Goal: Information Seeking & Learning: Understand process/instructions

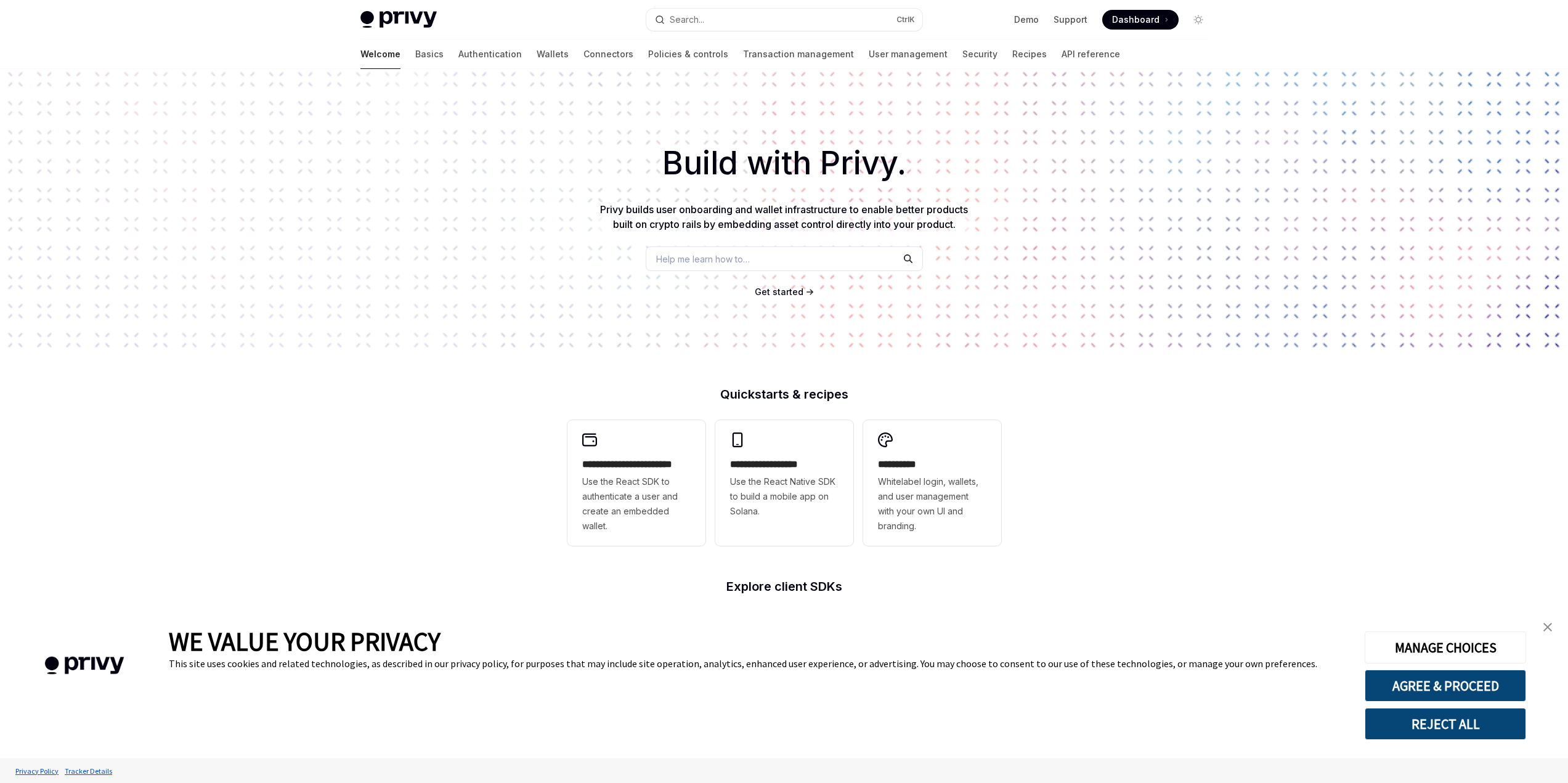
click at [1410, 737] on button "REJECT ALL" at bounding box center [1445, 724] width 161 height 32
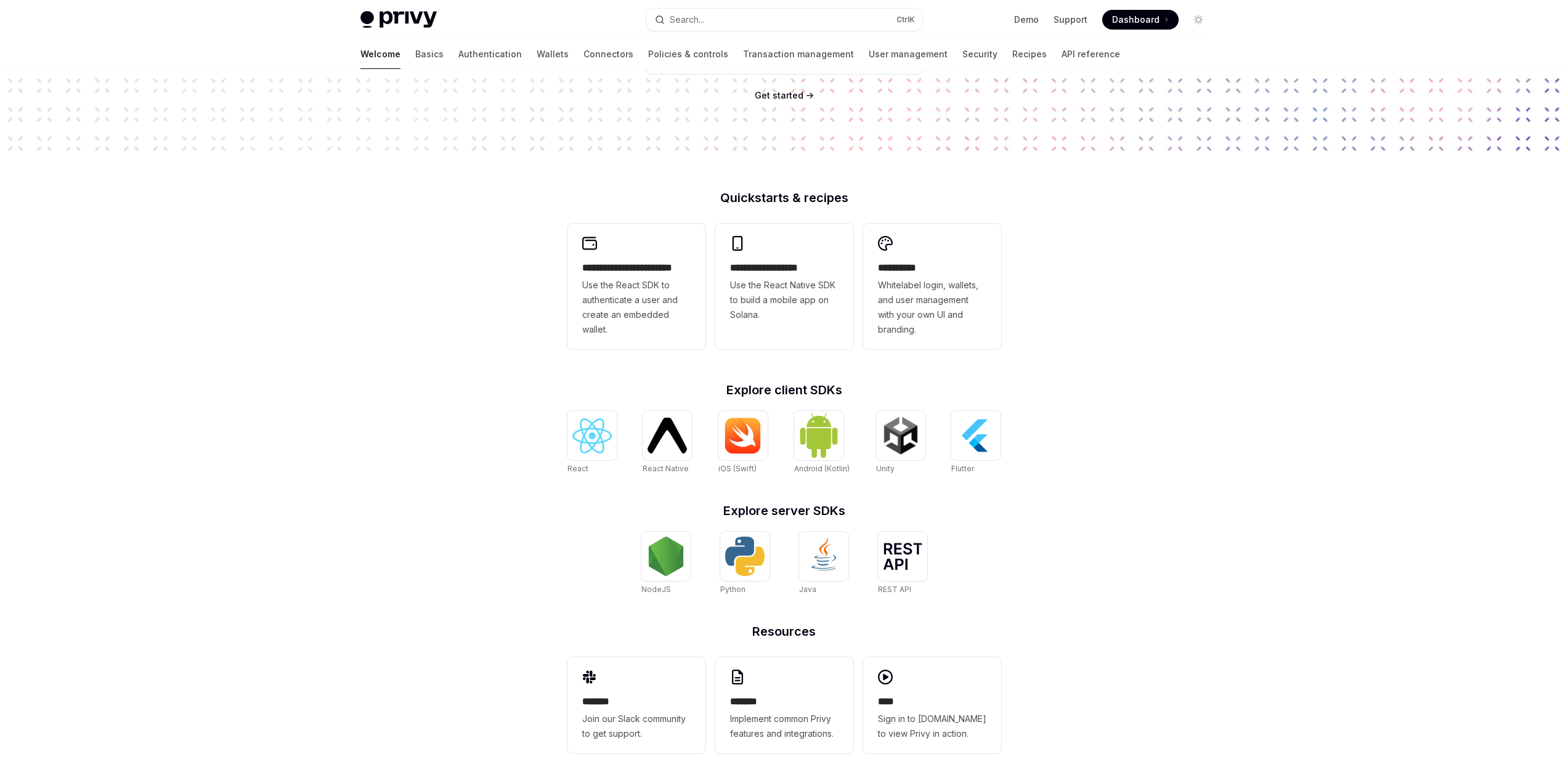
scroll to position [197, 0]
click at [591, 452] on img at bounding box center [592, 436] width 39 height 35
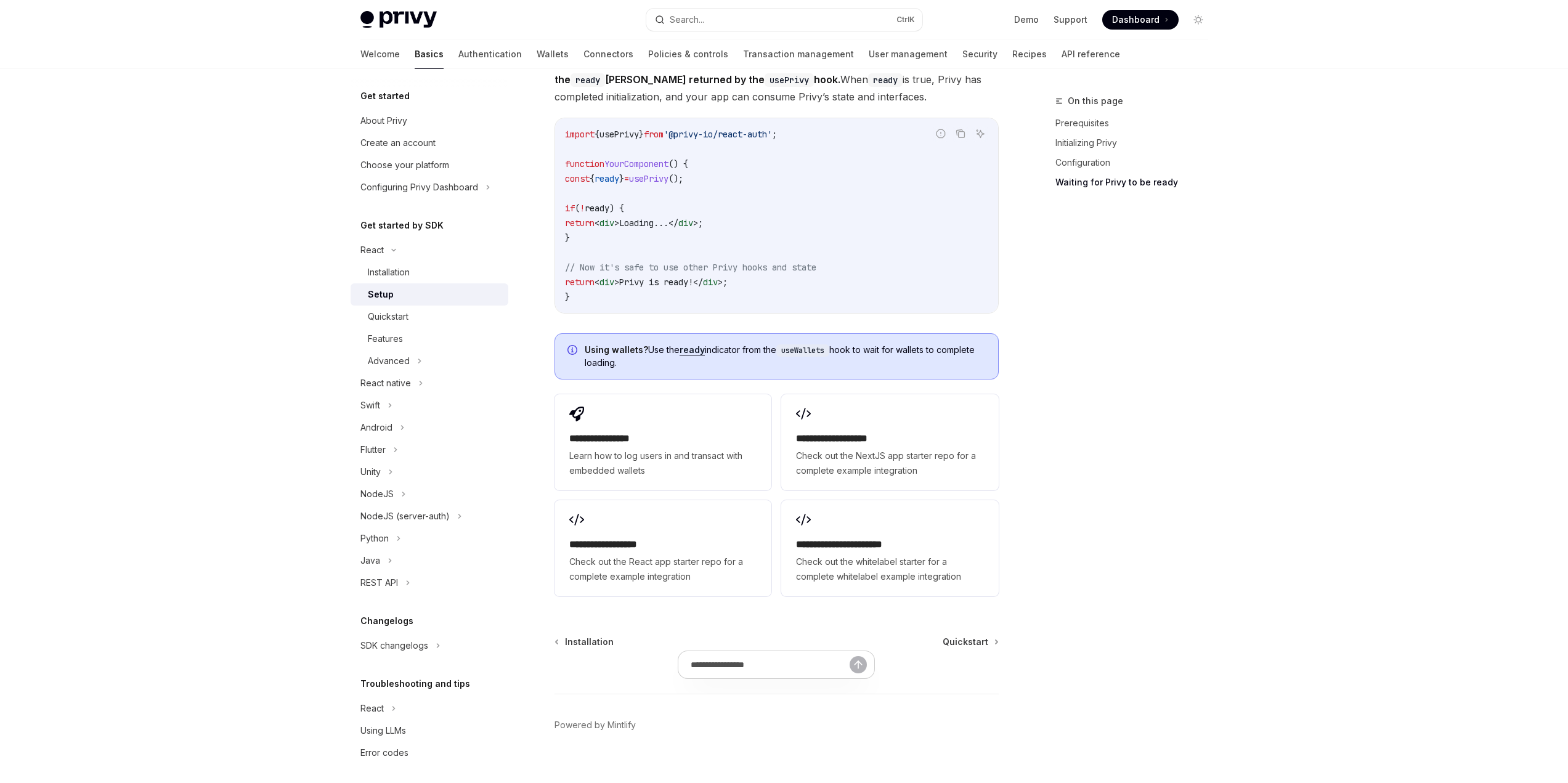
scroll to position [1231, 0]
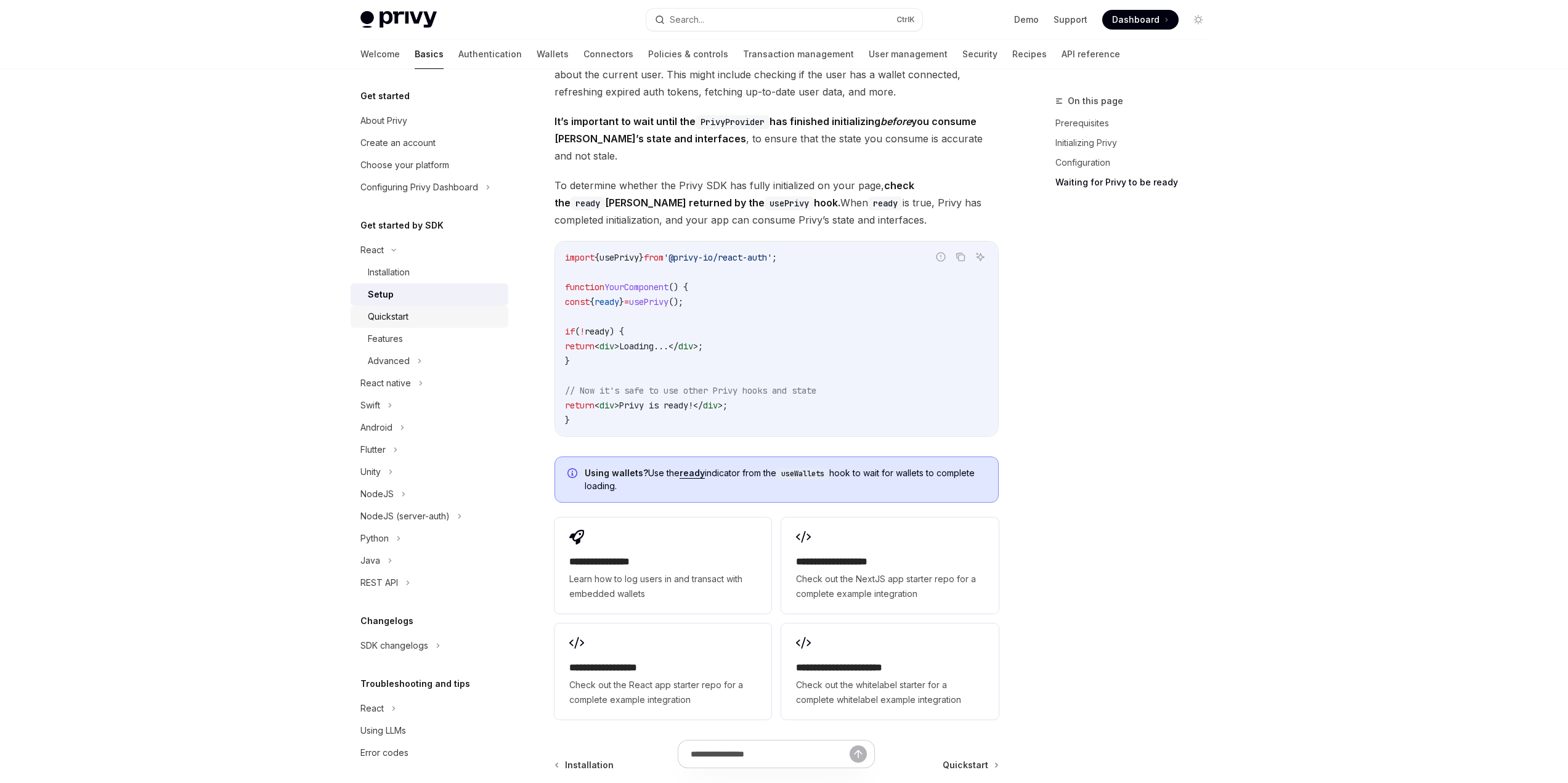
click at [385, 314] on div "Quickstart" at bounding box center [388, 316] width 41 height 15
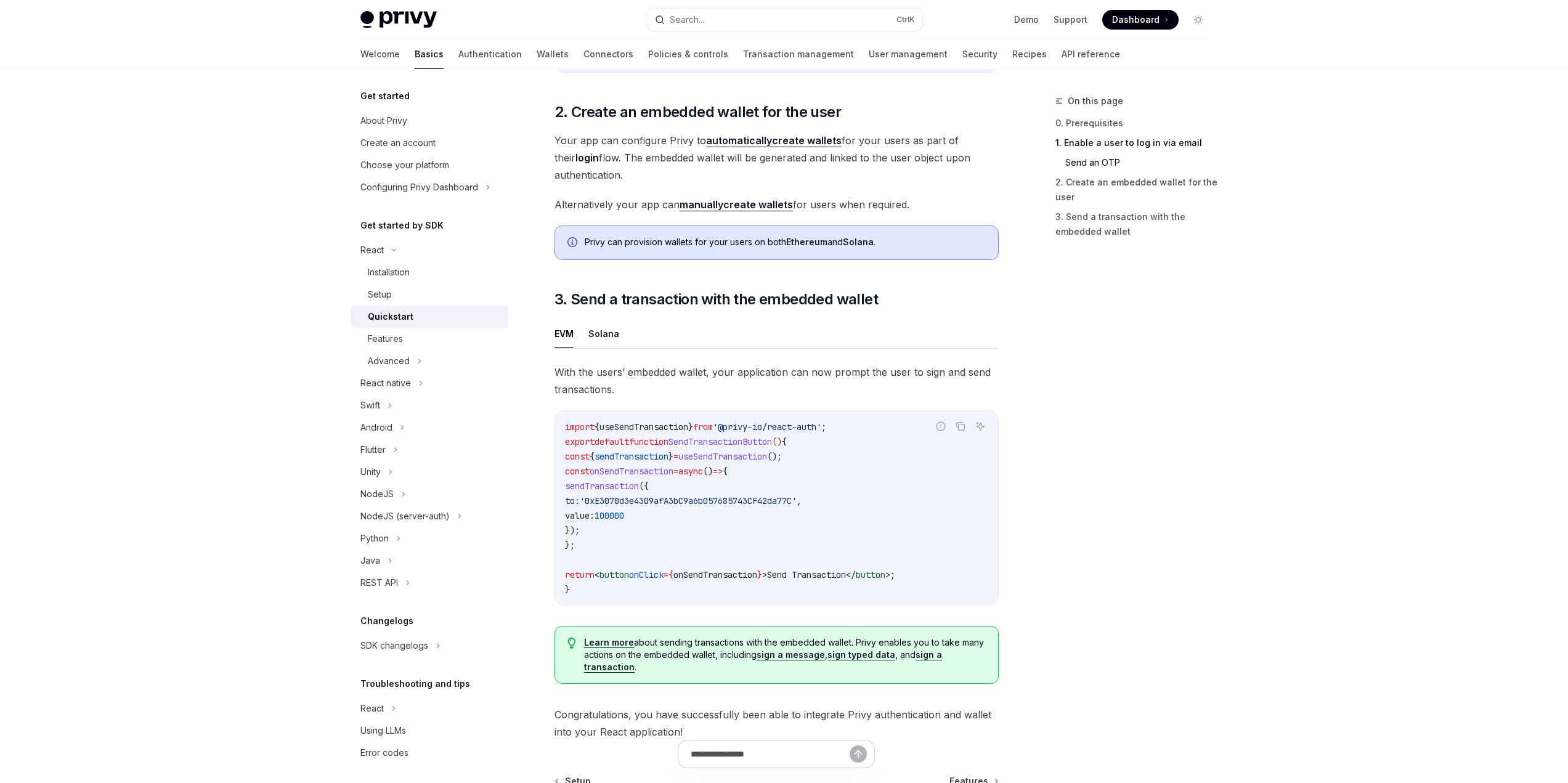
scroll to position [1024, 0]
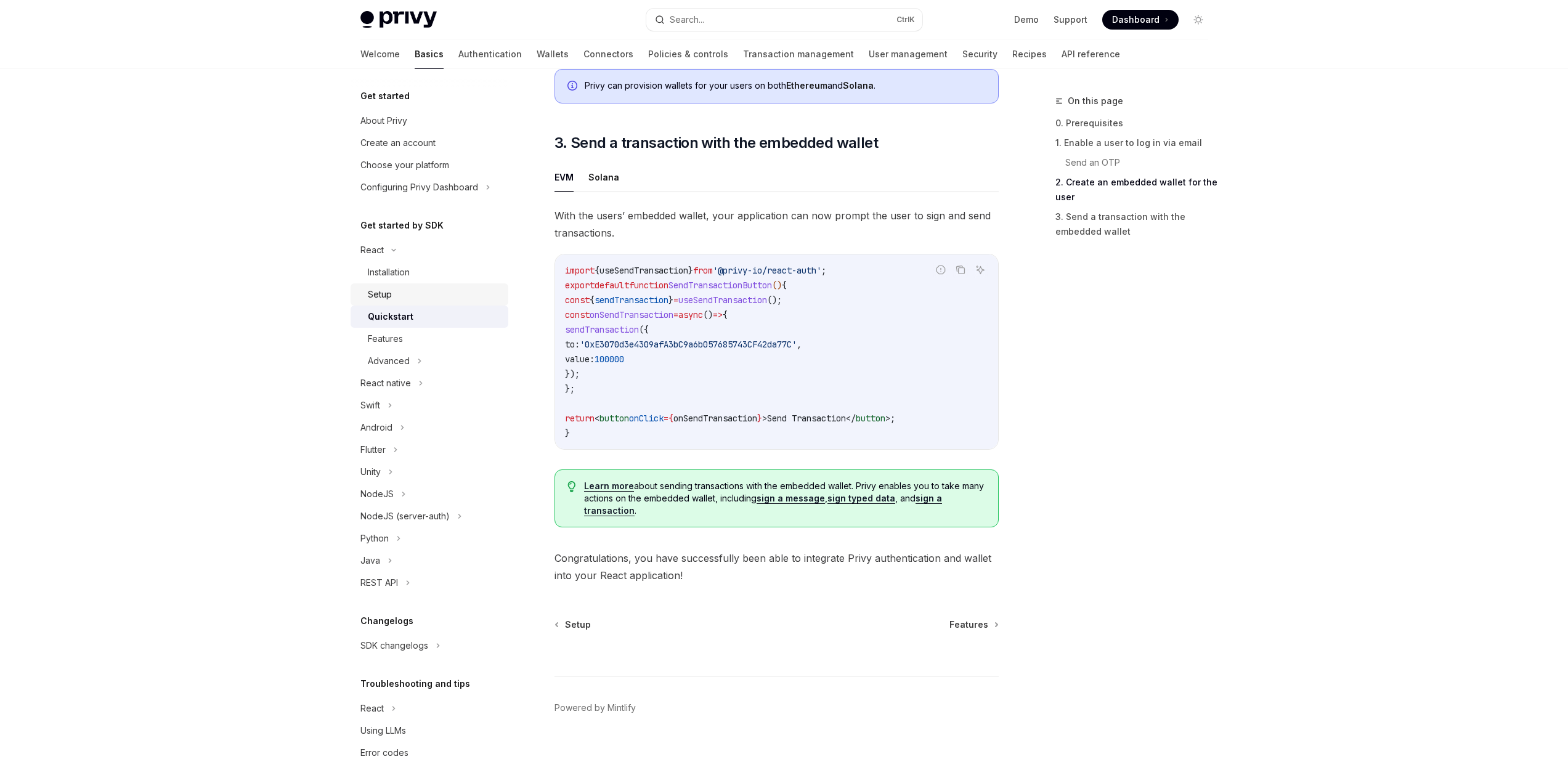
click at [385, 302] on link "Setup" at bounding box center [430, 294] width 158 height 22
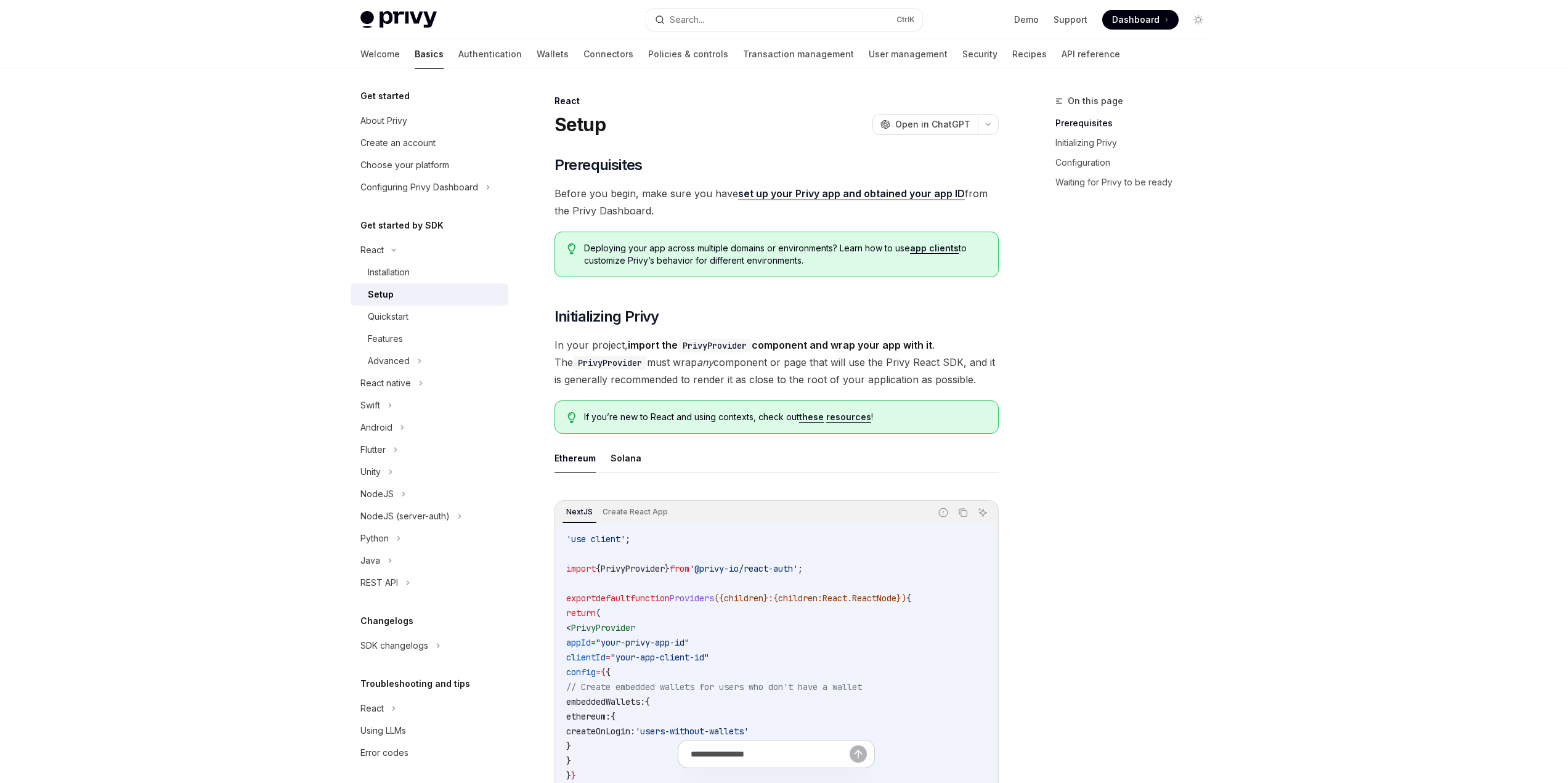
scroll to position [185, 0]
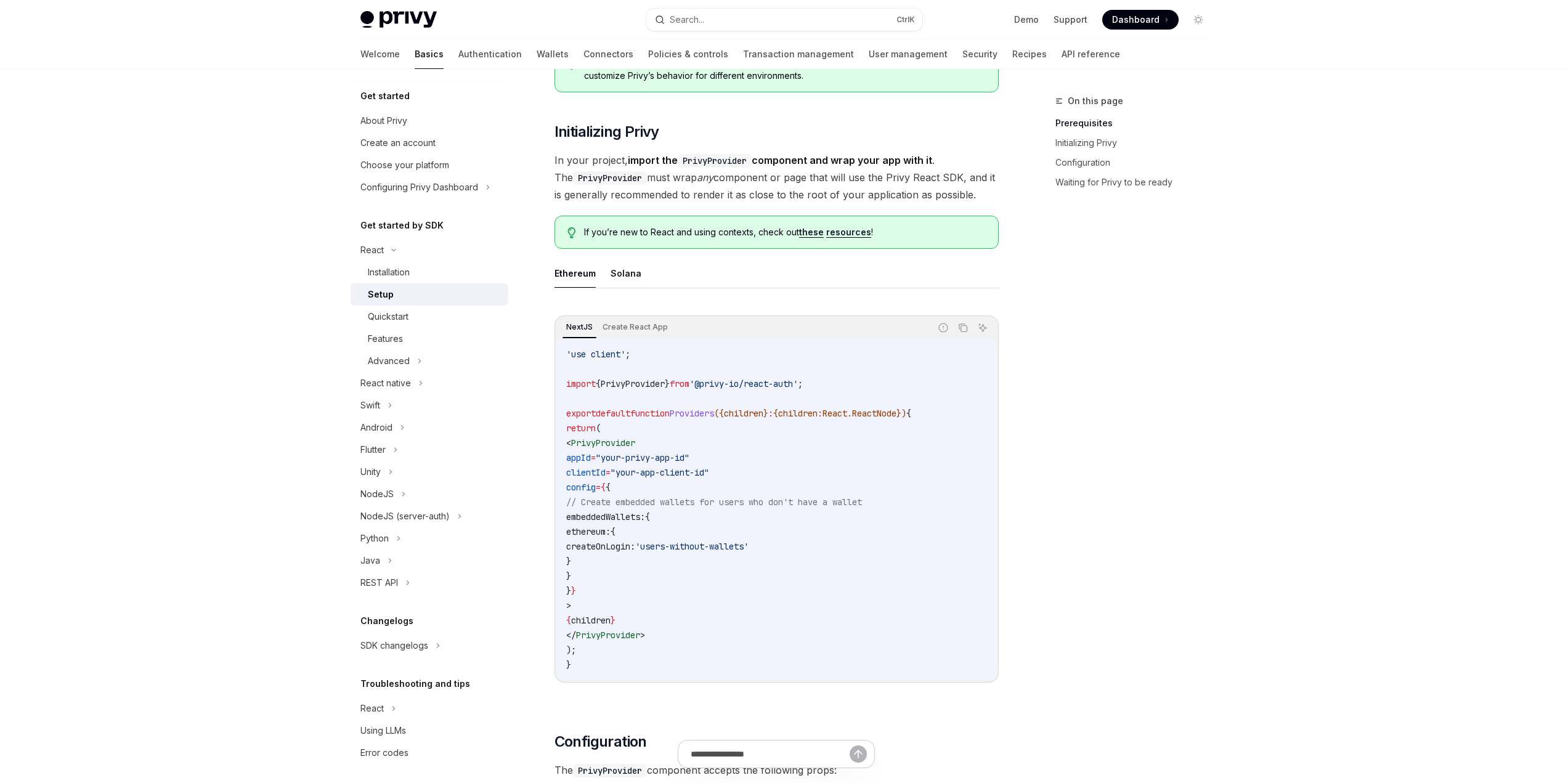
drag, startPoint x: 875, startPoint y: 548, endPoint x: 615, endPoint y: 520, distance: 261.5
click at [615, 520] on code "'use client' ; import { PrivyProvider } from '@privy-io/react-auth' ; export de…" at bounding box center [777, 510] width 421 height 326
click at [615, 520] on span "embeddedWallets:" at bounding box center [606, 517] width 79 height 11
drag, startPoint x: 601, startPoint y: 489, endPoint x: 641, endPoint y: 567, distance: 87.7
click at [640, 569] on code "'use client' ; import { PrivyProvider } from '@privy-io/react-auth' ; export de…" at bounding box center [777, 510] width 421 height 326
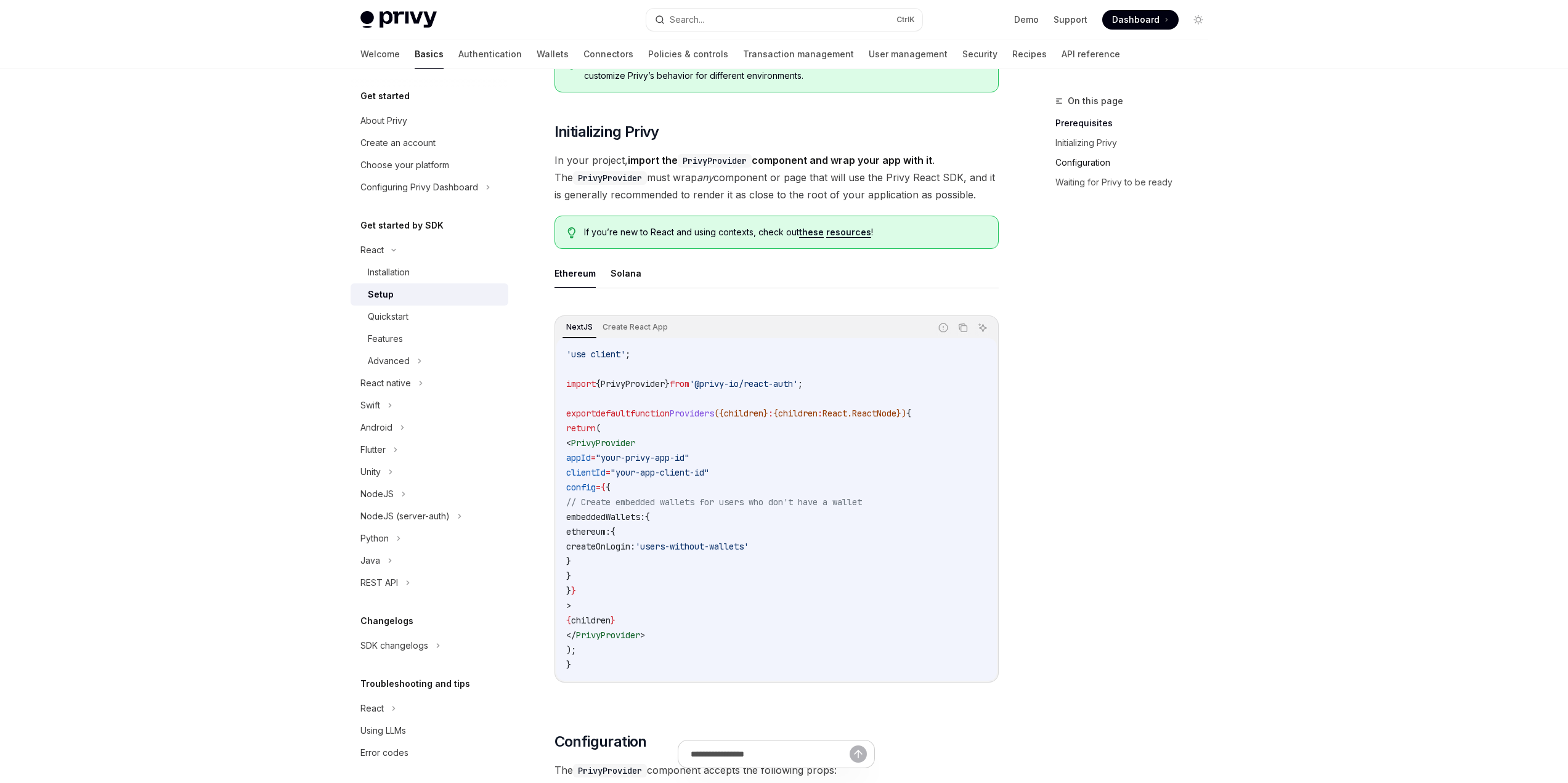
click at [1098, 164] on link "Configuration" at bounding box center [1137, 163] width 163 height 20
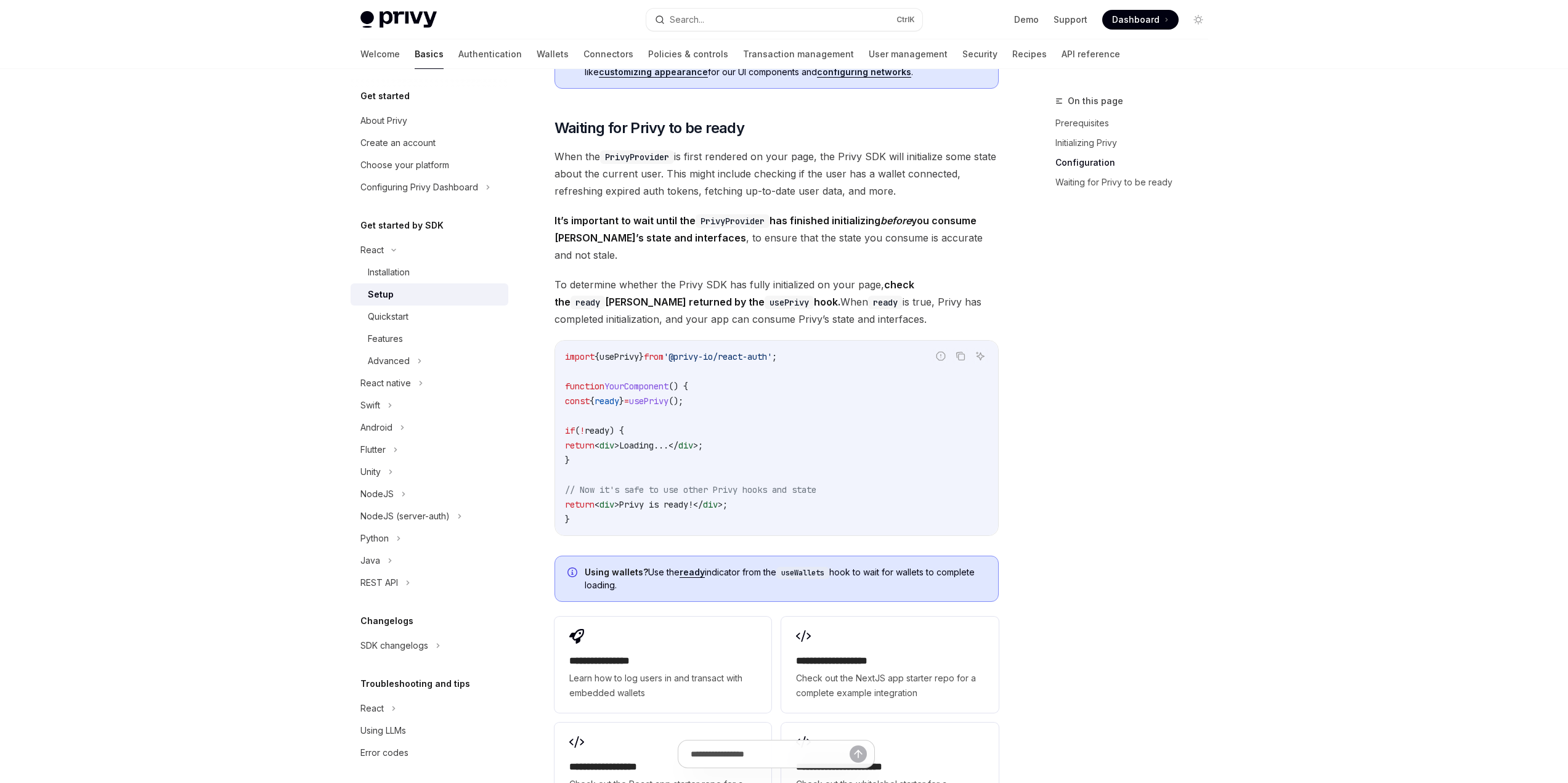
scroll to position [1254, 0]
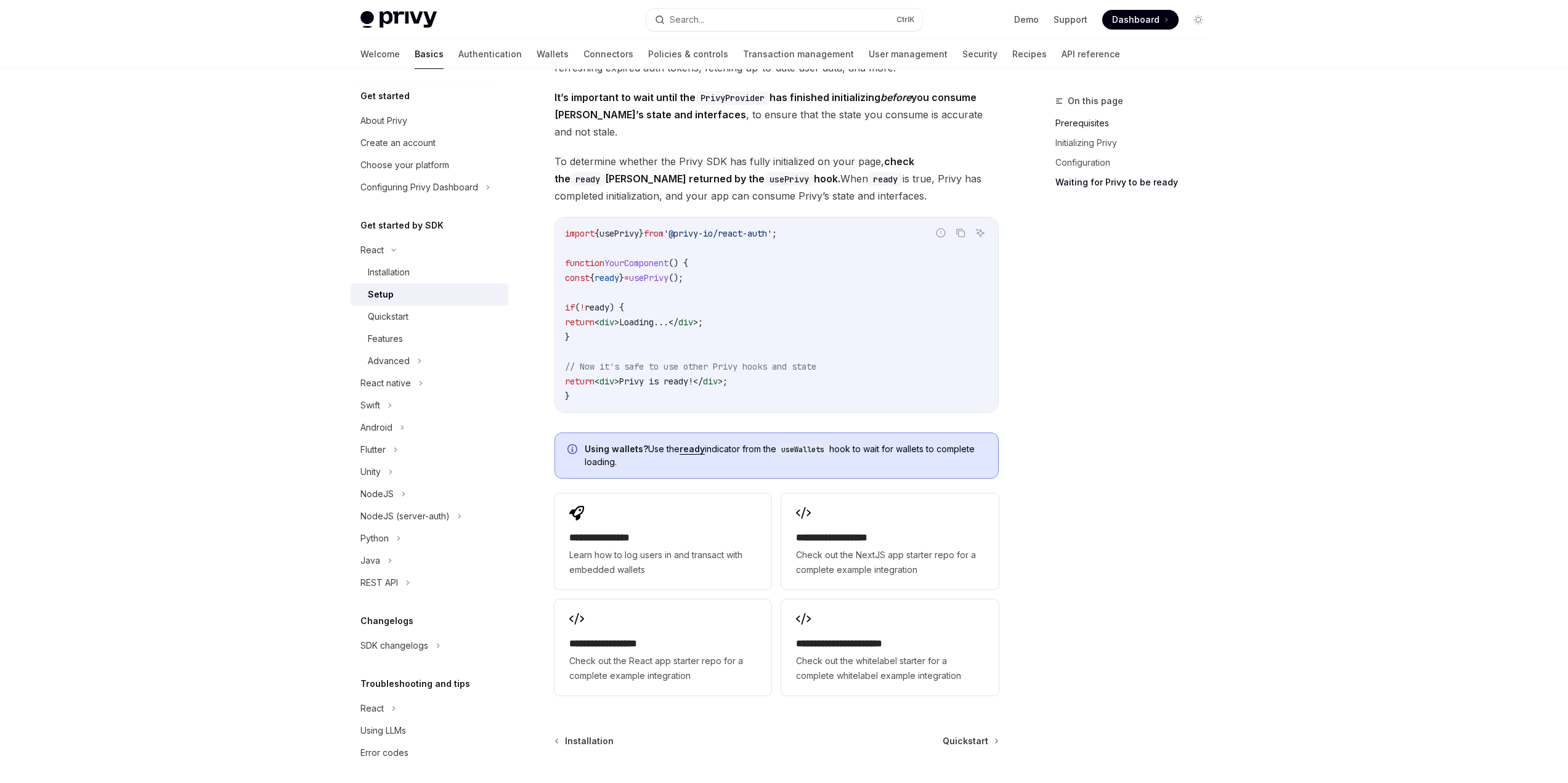
click at [1073, 121] on link "Prerequisites" at bounding box center [1137, 123] width 163 height 20
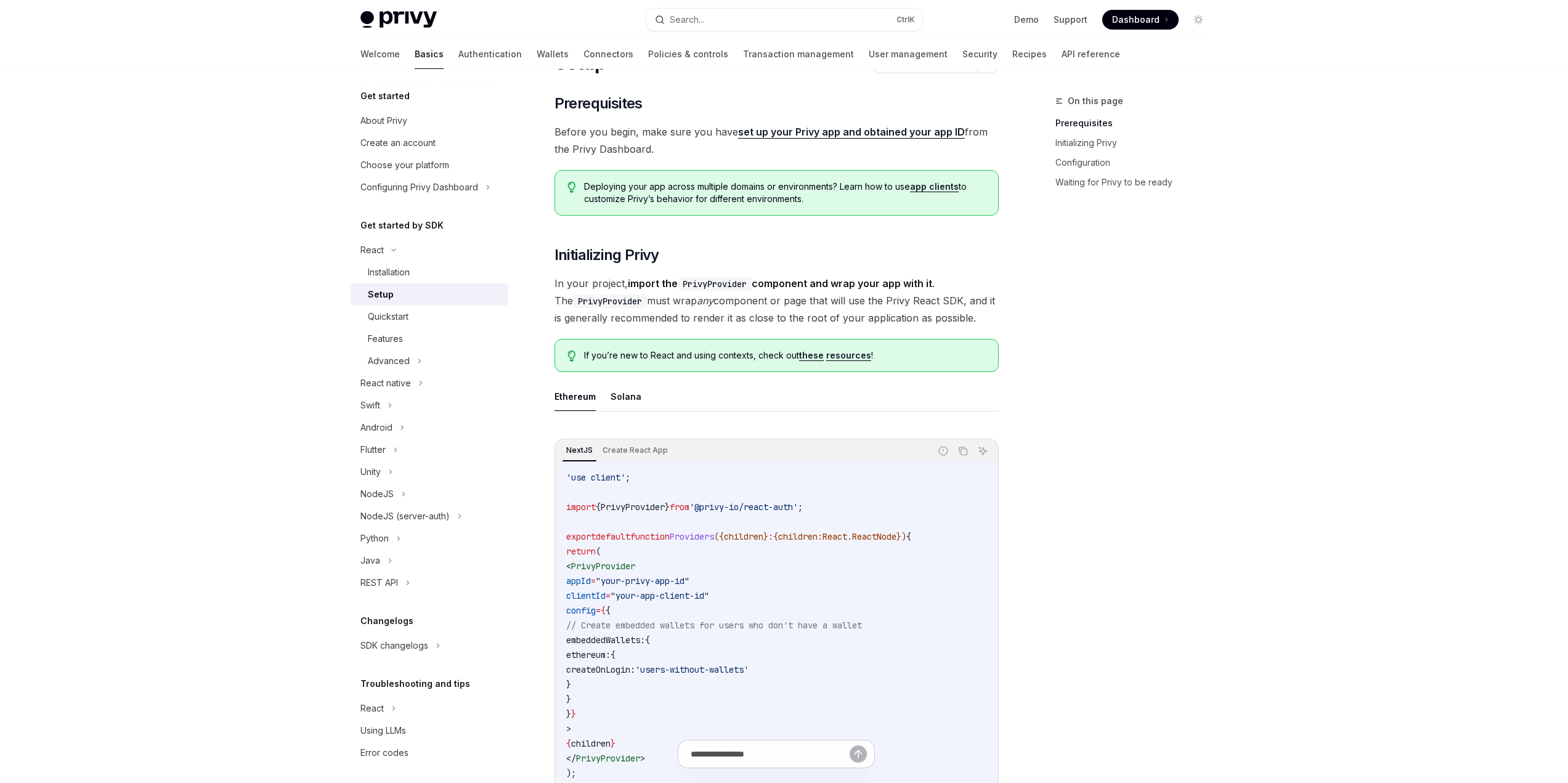
scroll to position [308, 0]
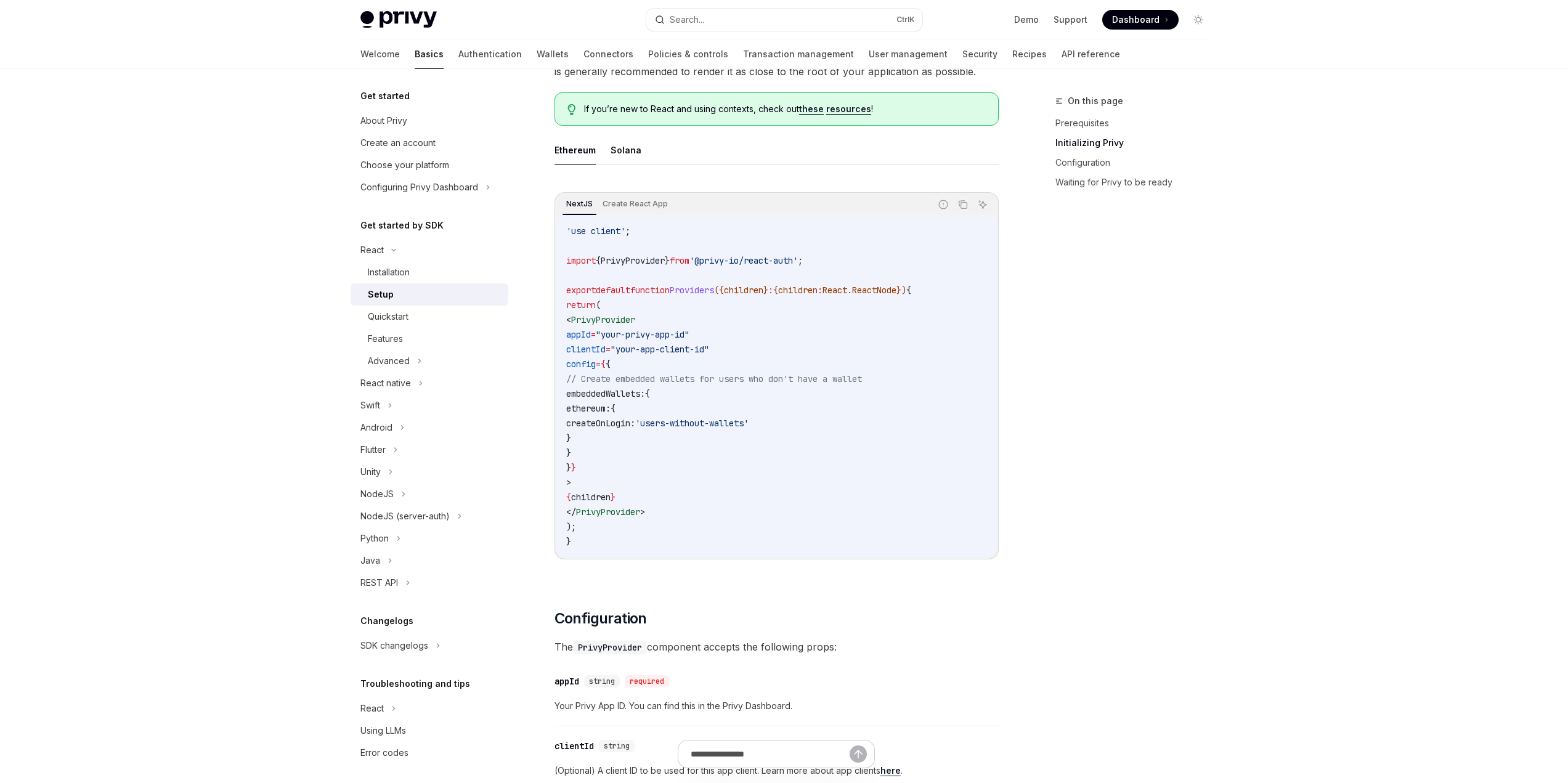
click at [636, 426] on span "createOnLogin:" at bounding box center [601, 424] width 69 height 11
drag, startPoint x: 599, startPoint y: 361, endPoint x: 636, endPoint y: 450, distance: 96.4
click at [636, 450] on code "'use client' ; import { PrivyProvider } from '@privy-io/react-auth' ; export de…" at bounding box center [777, 386] width 421 height 326
click at [611, 410] on span "ethereum:" at bounding box center [588, 409] width 44 height 11
click at [636, 421] on span "createOnLogin:" at bounding box center [601, 424] width 69 height 11
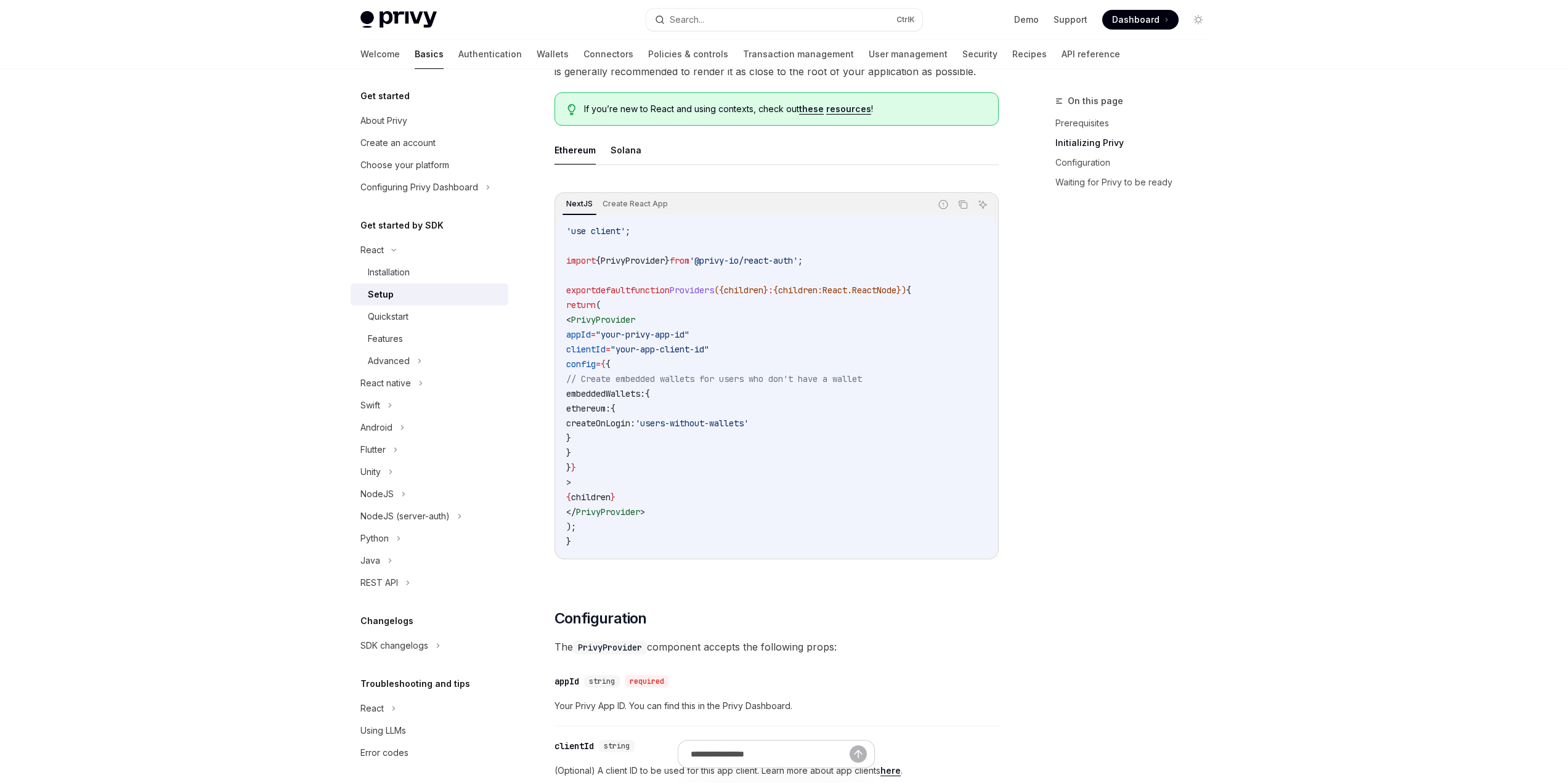
click at [636, 421] on span "createOnLogin:" at bounding box center [601, 424] width 69 height 11
click at [636, 420] on span "createOnLogin:" at bounding box center [601, 424] width 69 height 11
click at [611, 411] on span "ethereum:" at bounding box center [588, 409] width 44 height 11
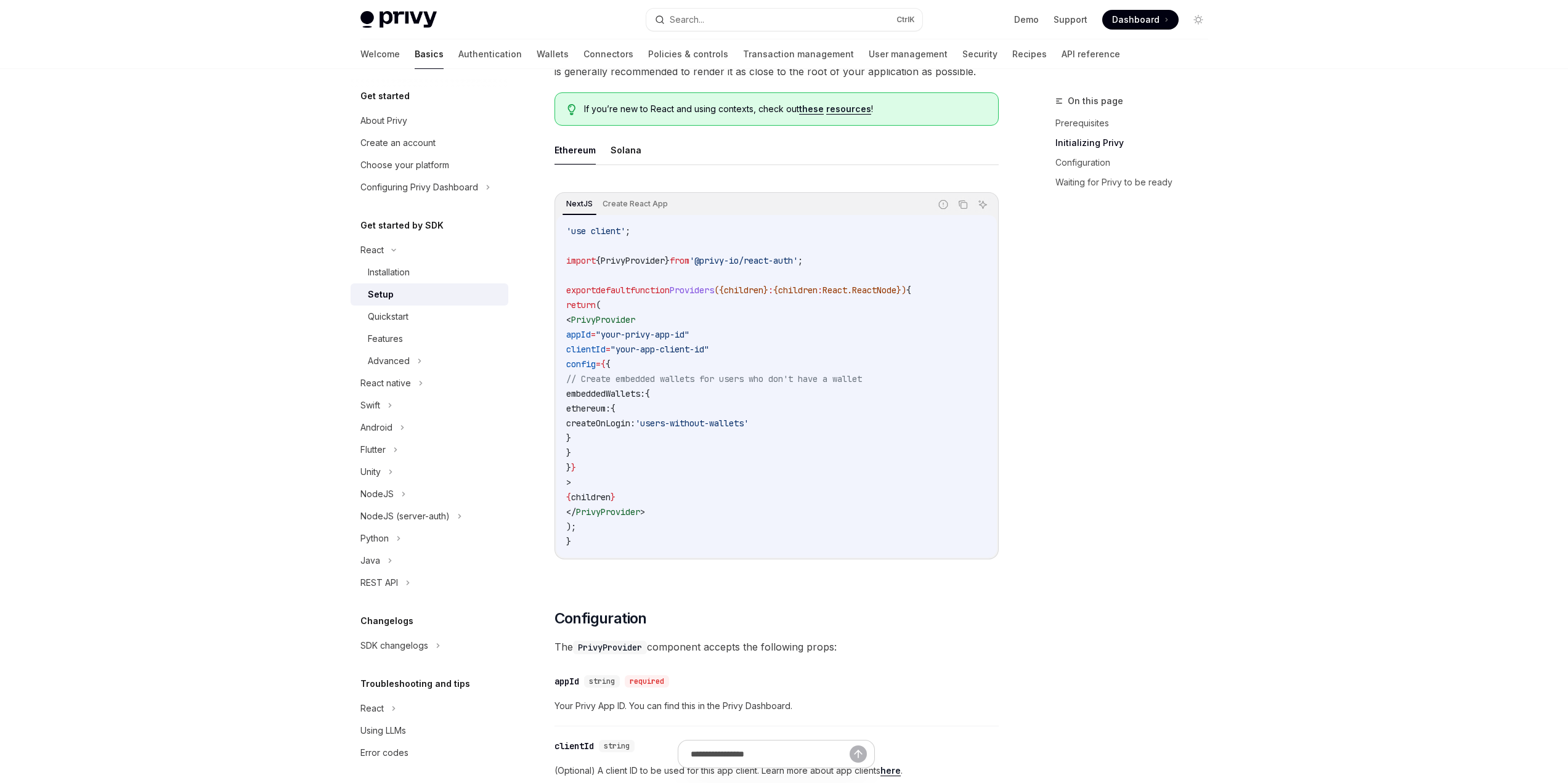
click at [646, 396] on span "embeddedWallets:" at bounding box center [606, 394] width 79 height 11
drag, startPoint x: 684, startPoint y: 382, endPoint x: 769, endPoint y: 381, distance: 85.0
click at [791, 381] on span "// Create embedded wallets for users who don't have a wallet" at bounding box center [715, 379] width 296 height 11
drag, startPoint x: 608, startPoint y: 363, endPoint x: 731, endPoint y: 467, distance: 161.1
click at [731, 467] on code "'use client' ; import { PrivyProvider } from '@privy-io/react-auth' ; export de…" at bounding box center [777, 386] width 421 height 326
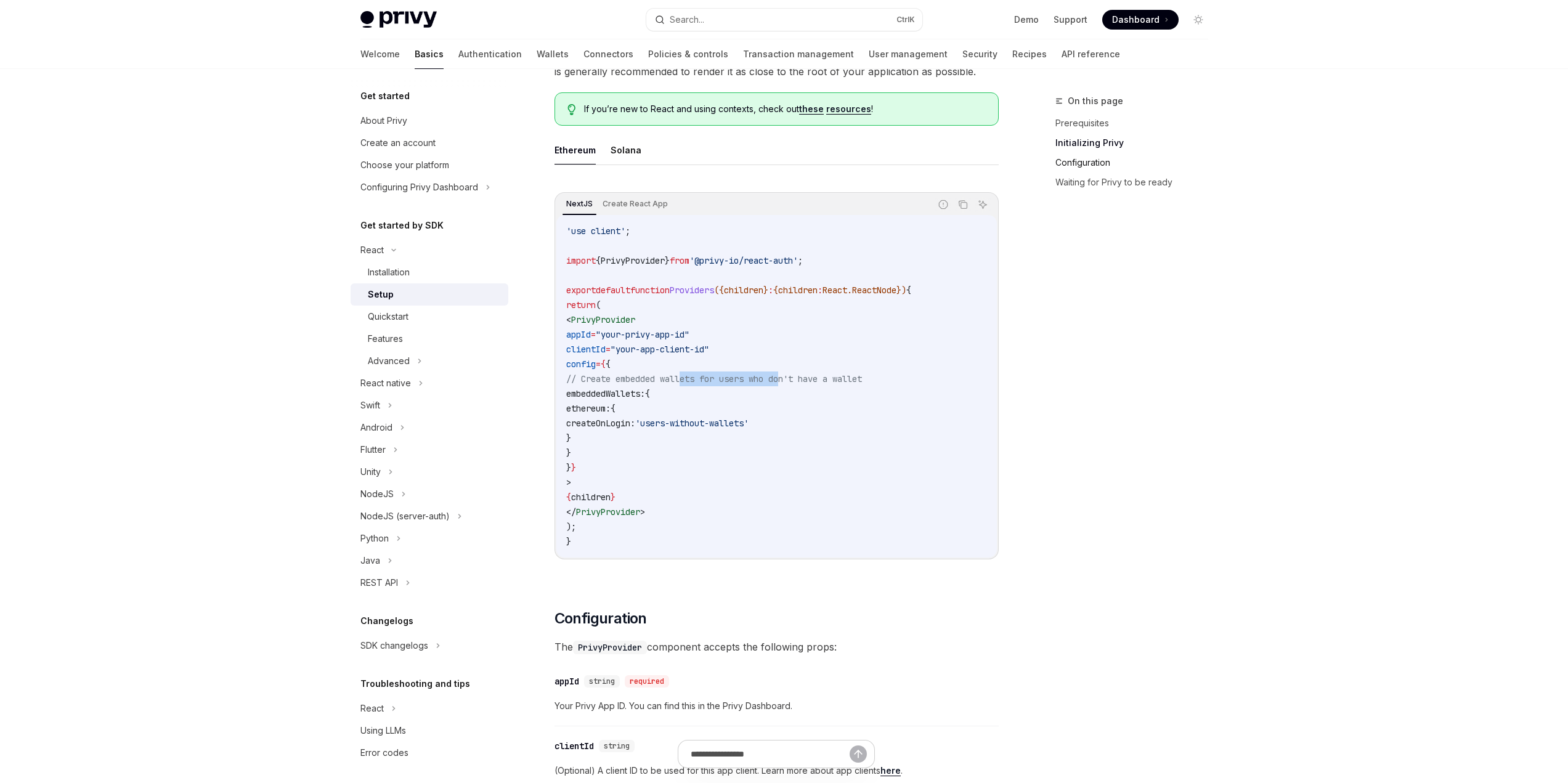
click at [1089, 164] on link "Configuration" at bounding box center [1137, 163] width 163 height 20
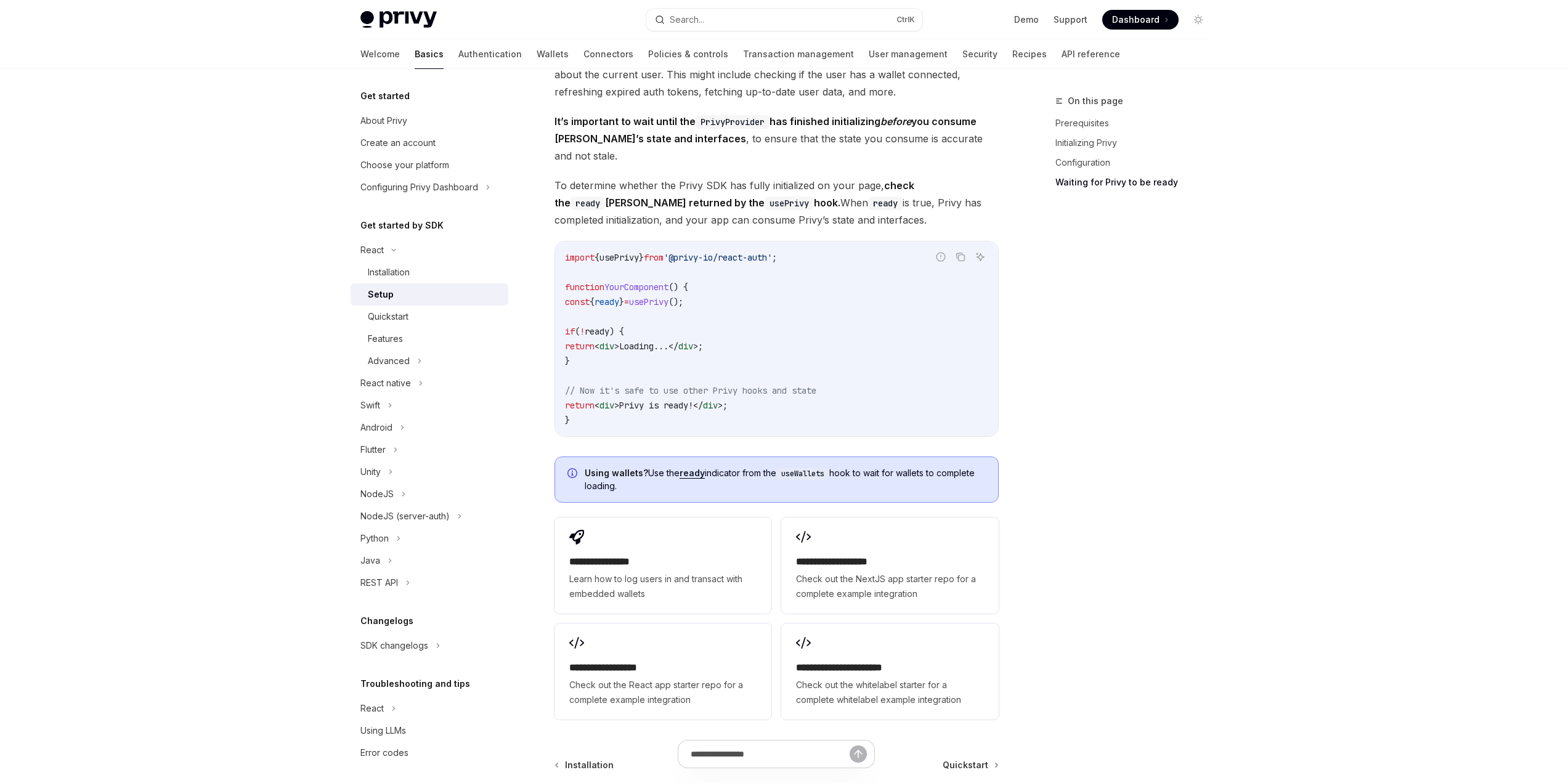
scroll to position [1107, 0]
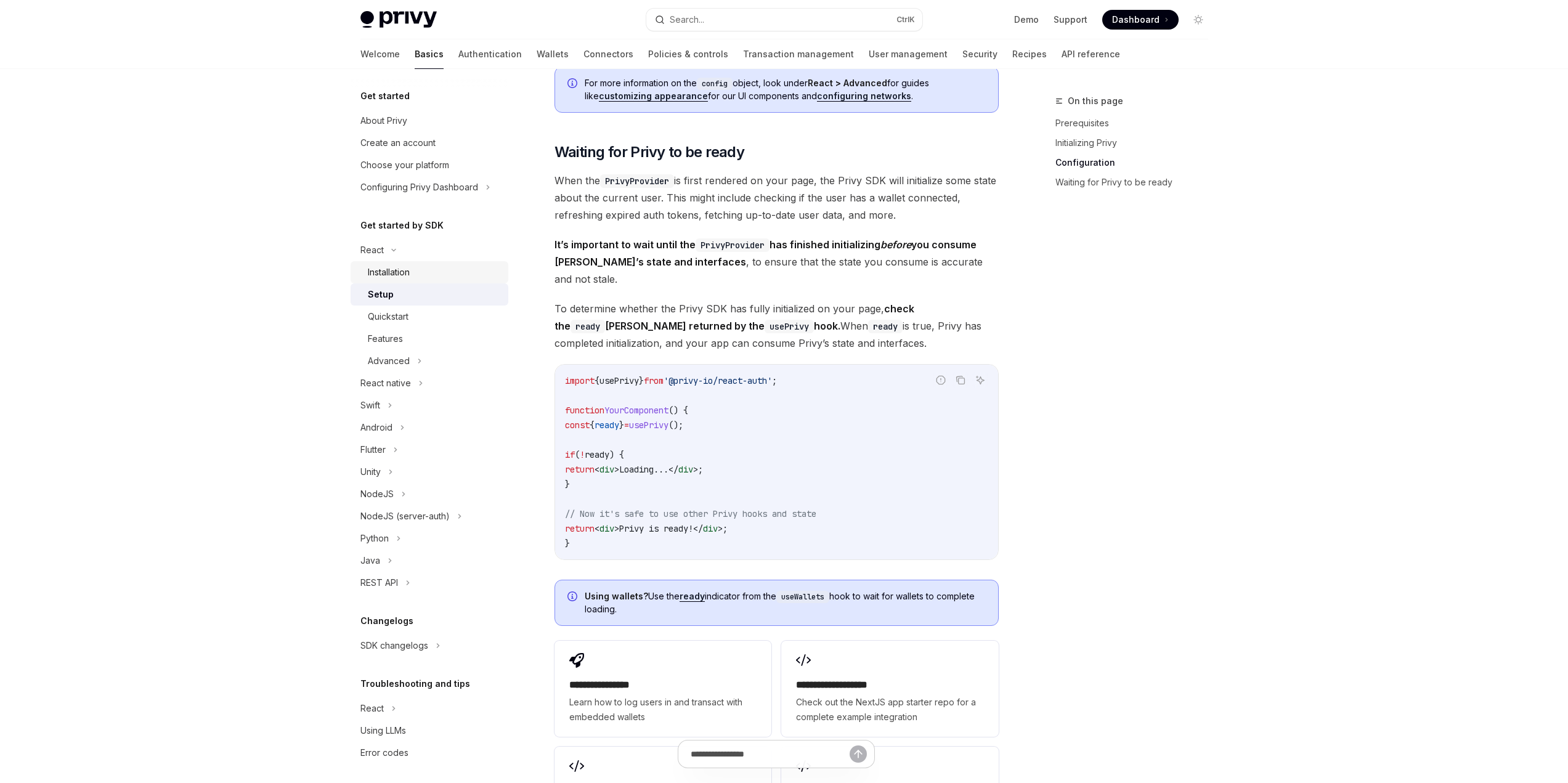
click at [404, 273] on div "Installation" at bounding box center [388, 272] width 42 height 15
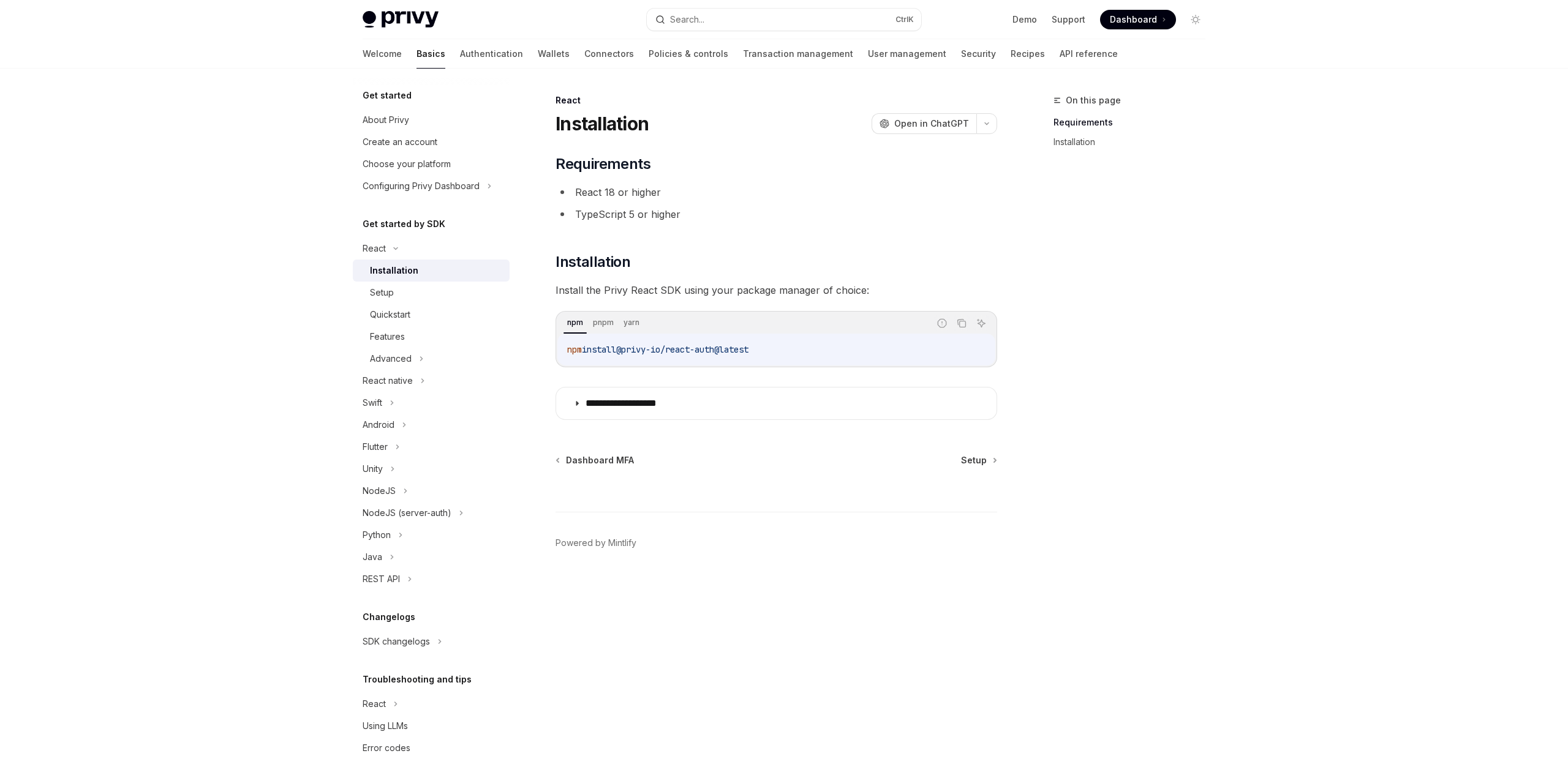
click at [390, 270] on div "Installation" at bounding box center [394, 270] width 48 height 15
click at [380, 289] on div "Setup" at bounding box center [382, 292] width 24 height 15
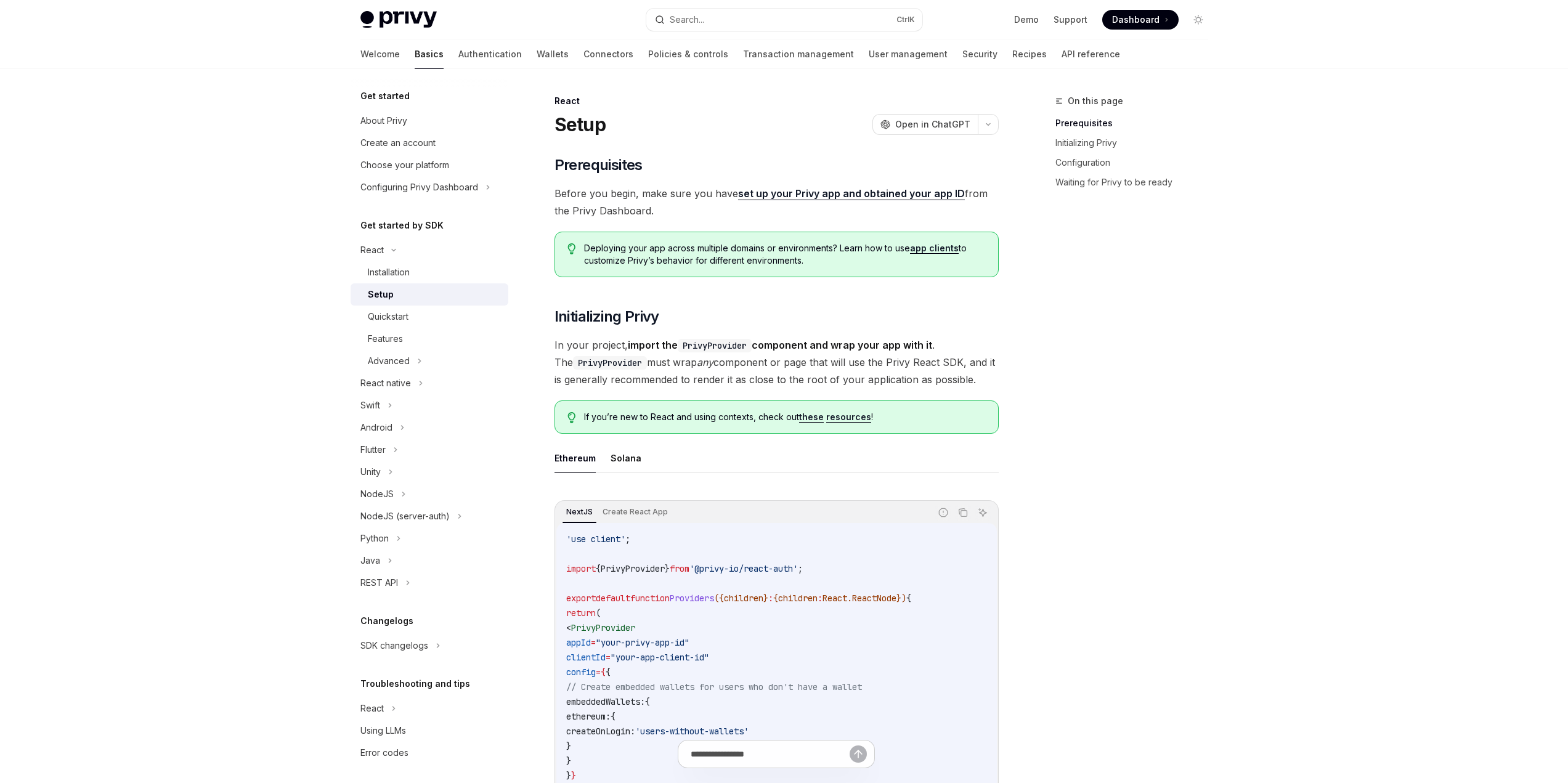
scroll to position [185, 0]
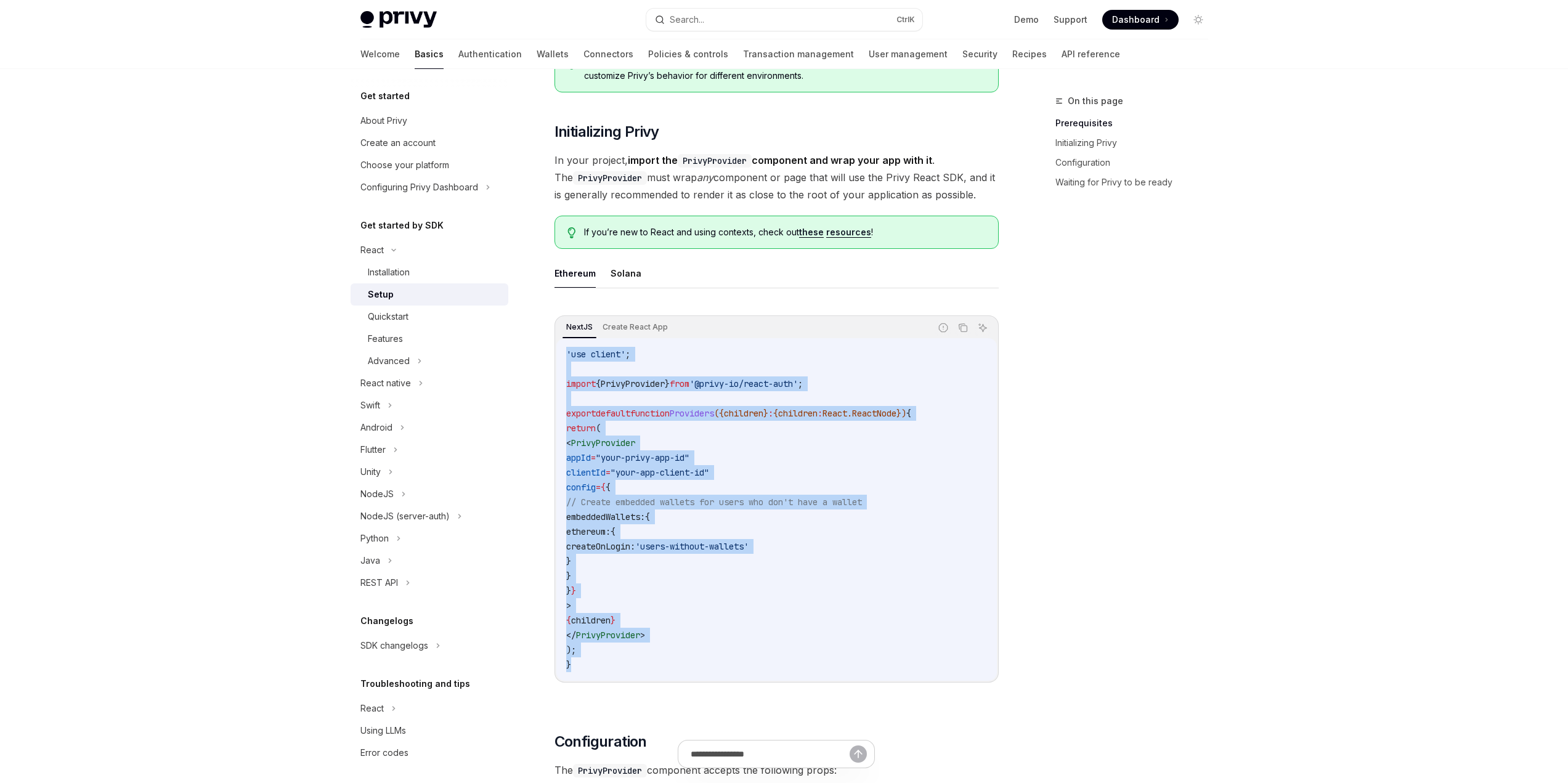
drag, startPoint x: 580, startPoint y: 665, endPoint x: 562, endPoint y: 351, distance: 314.5
click at [562, 351] on div "'use client' ; import { PrivyProvider } from '@privy-io/react-auth' ; export de…" at bounding box center [777, 510] width 440 height 343
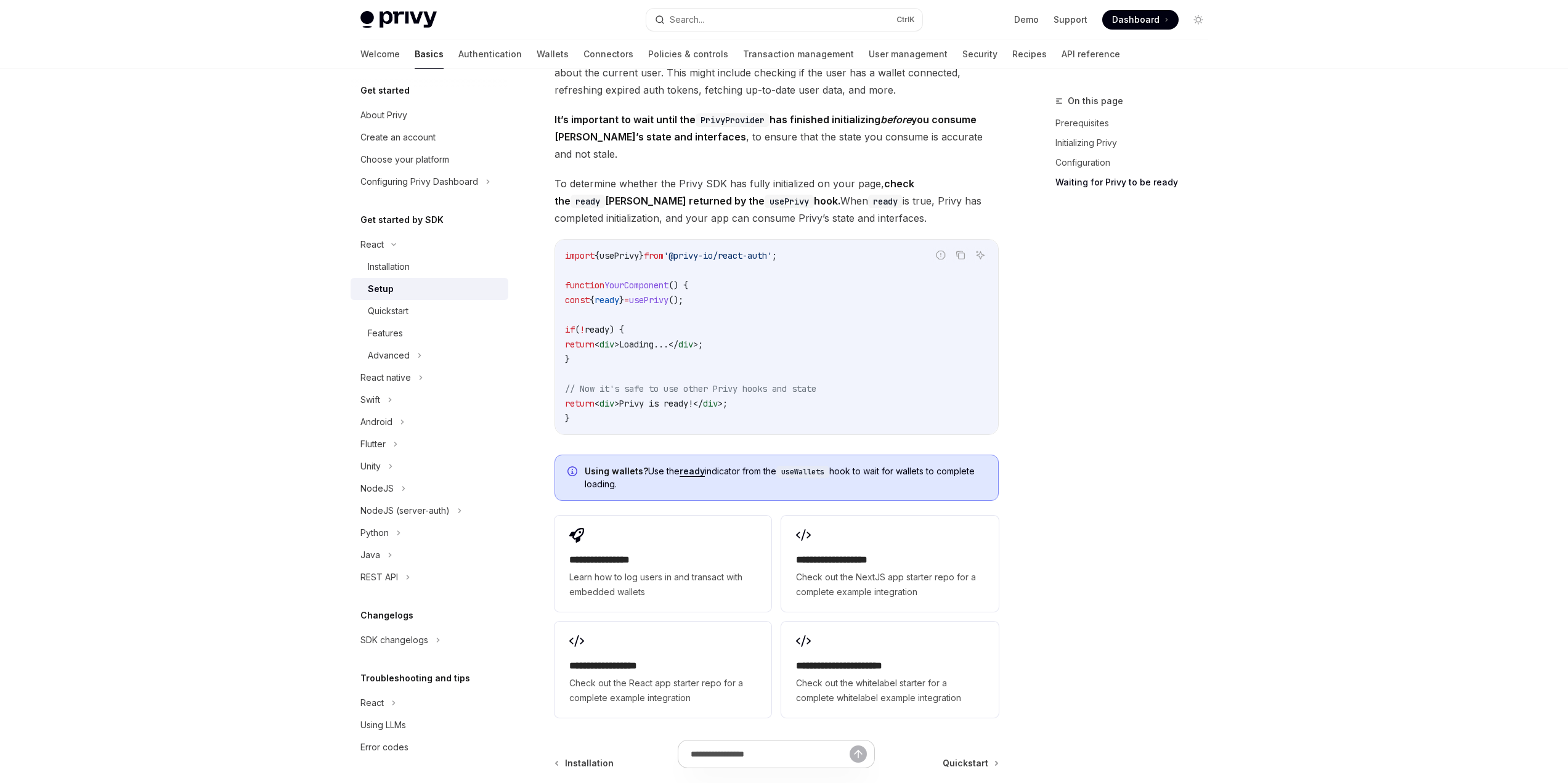
scroll to position [0, 0]
click at [422, 184] on div "Configuring Privy Dashboard" at bounding box center [419, 187] width 118 height 15
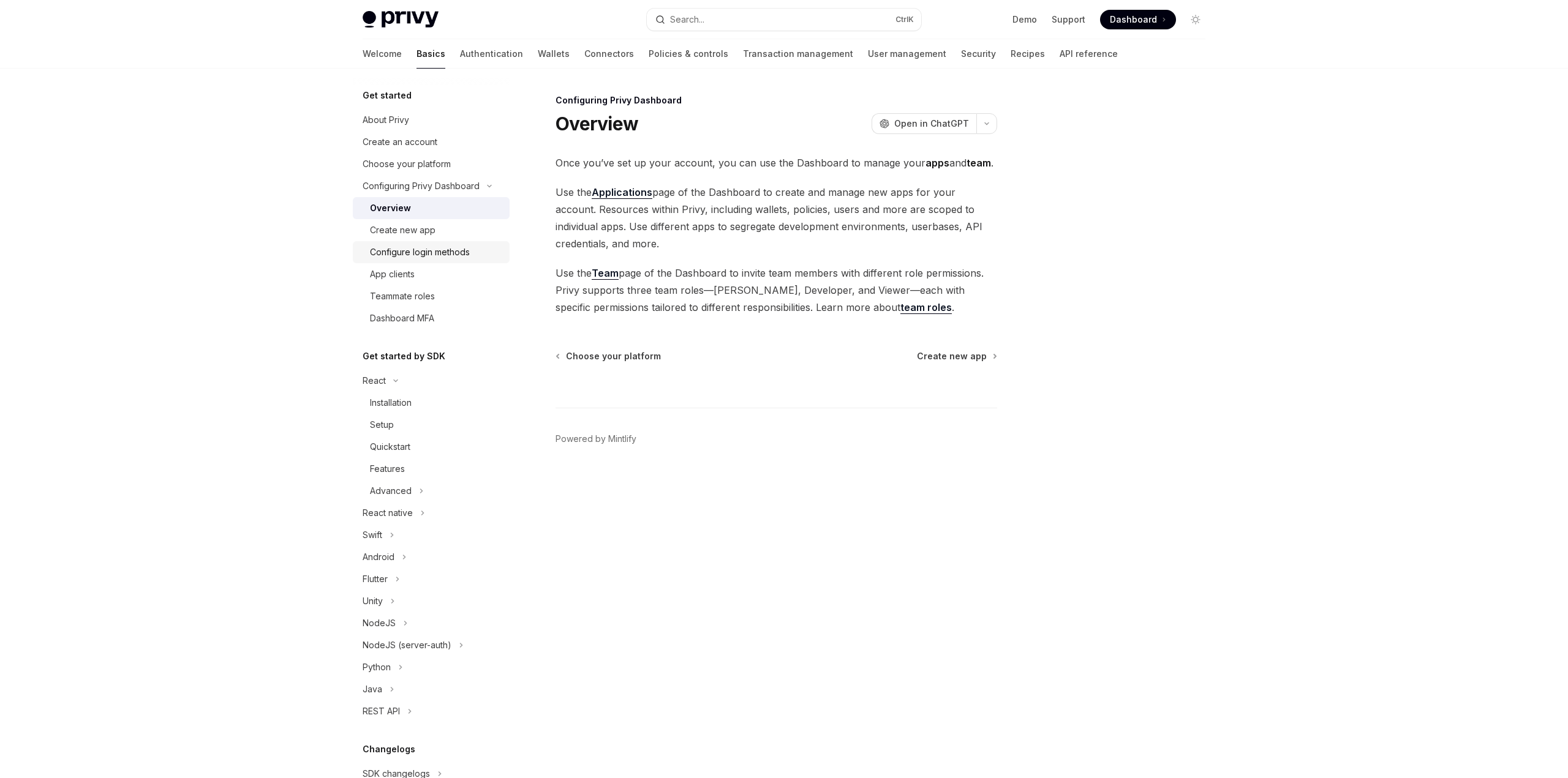
click at [426, 251] on div "Configure login methods" at bounding box center [419, 252] width 100 height 15
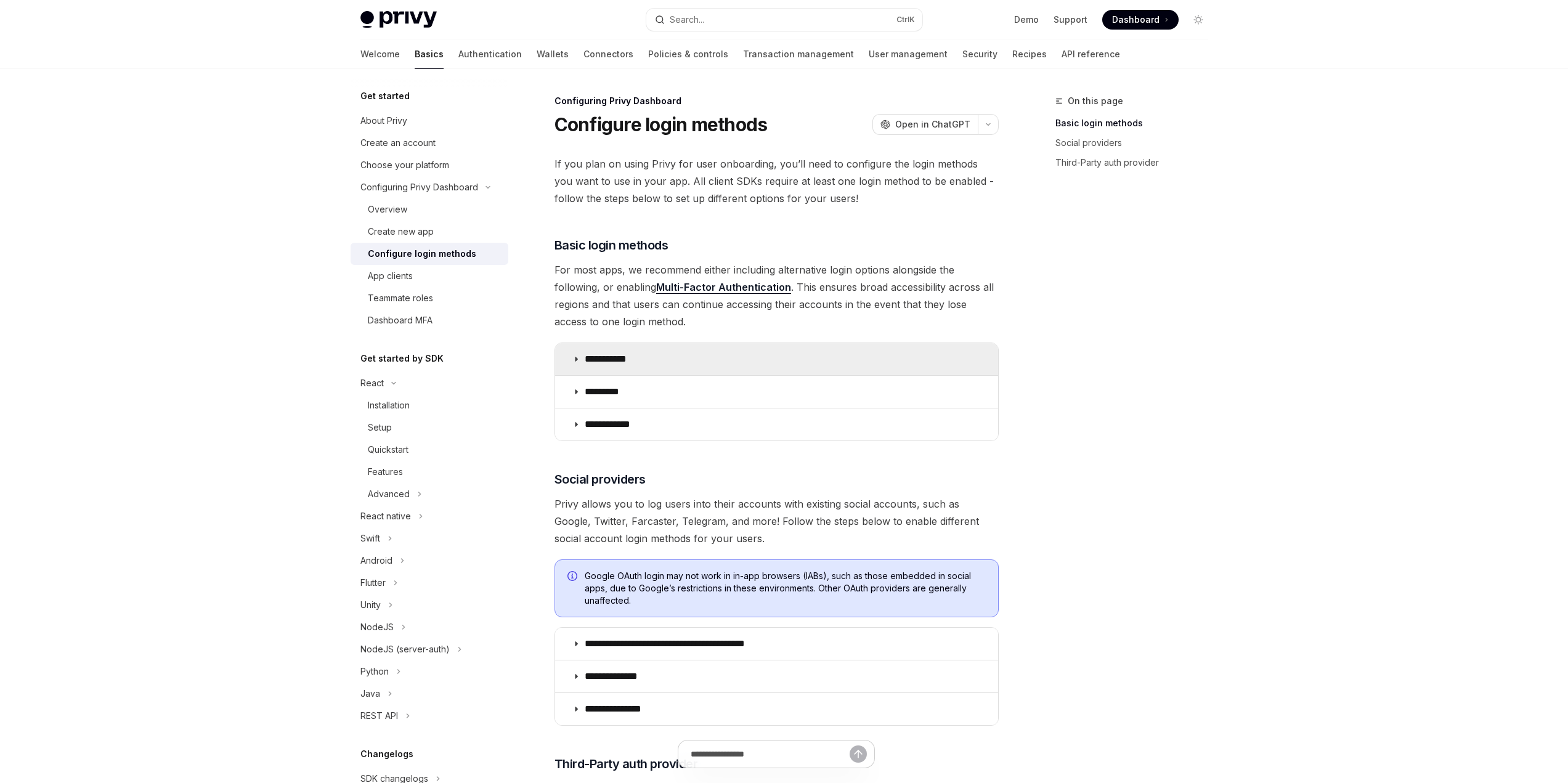
click at [579, 357] on icon at bounding box center [576, 359] width 7 height 7
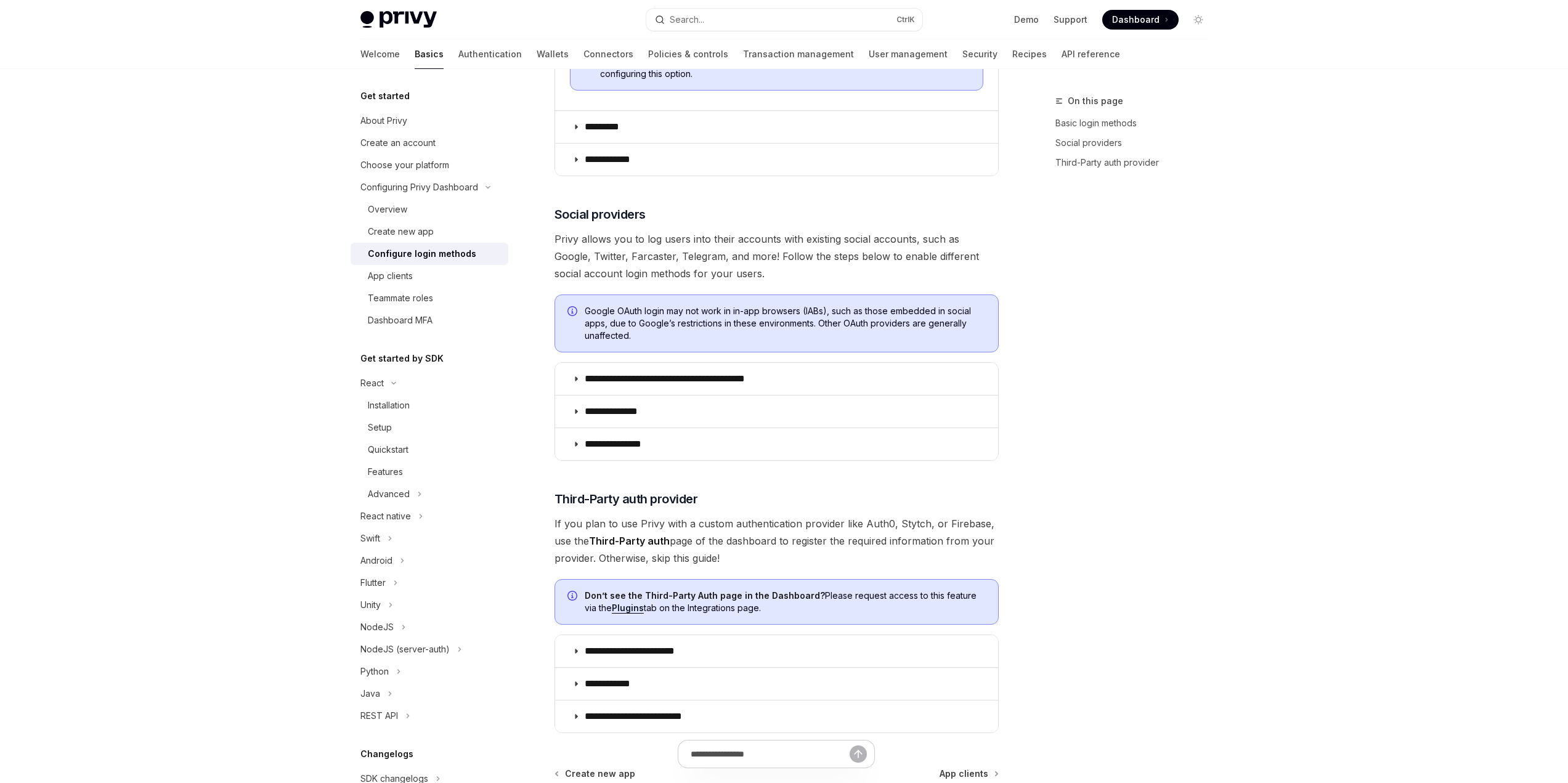
scroll to position [765, 0]
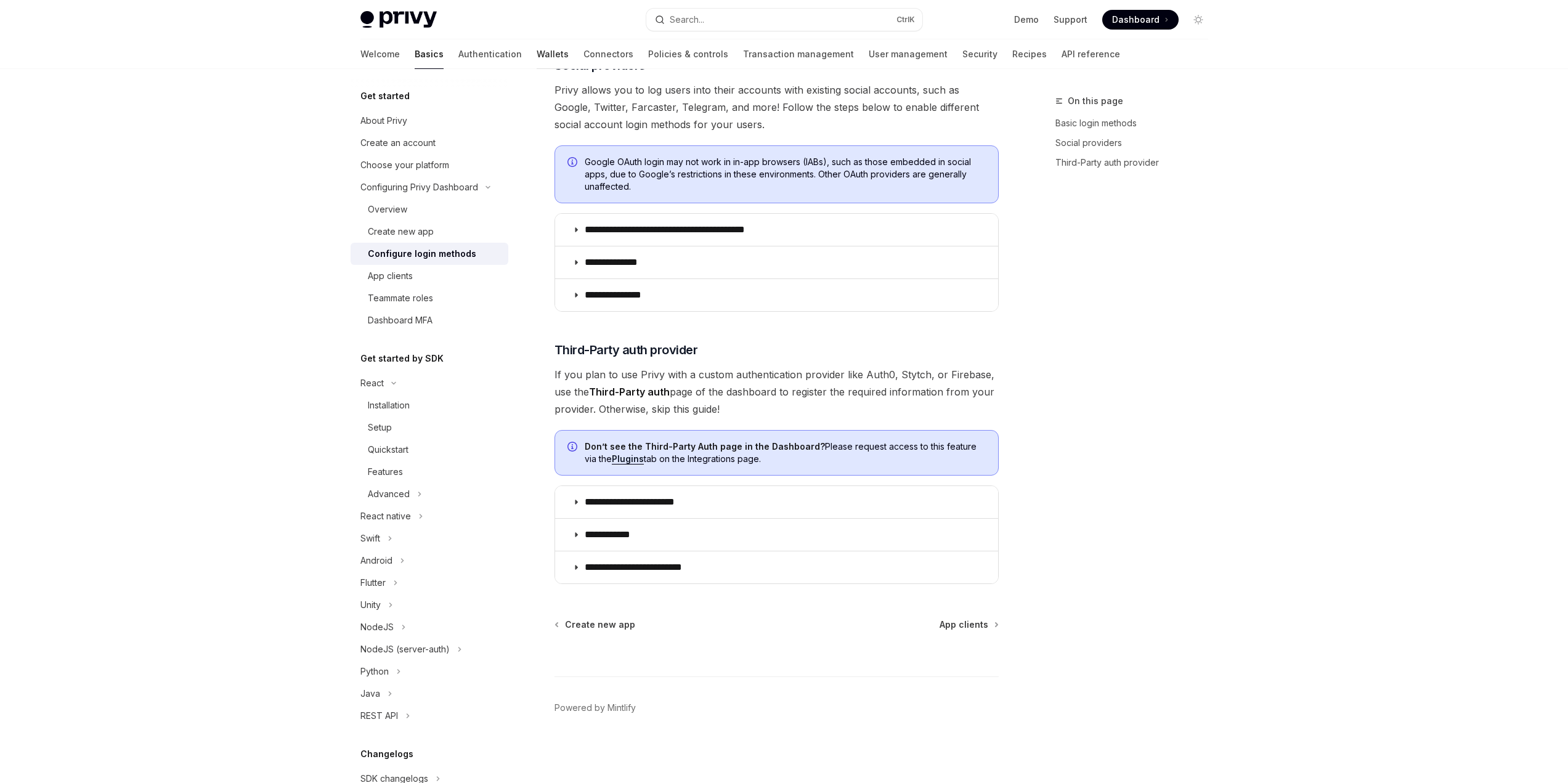
click at [537, 56] on link "Wallets" at bounding box center [552, 54] width 32 height 30
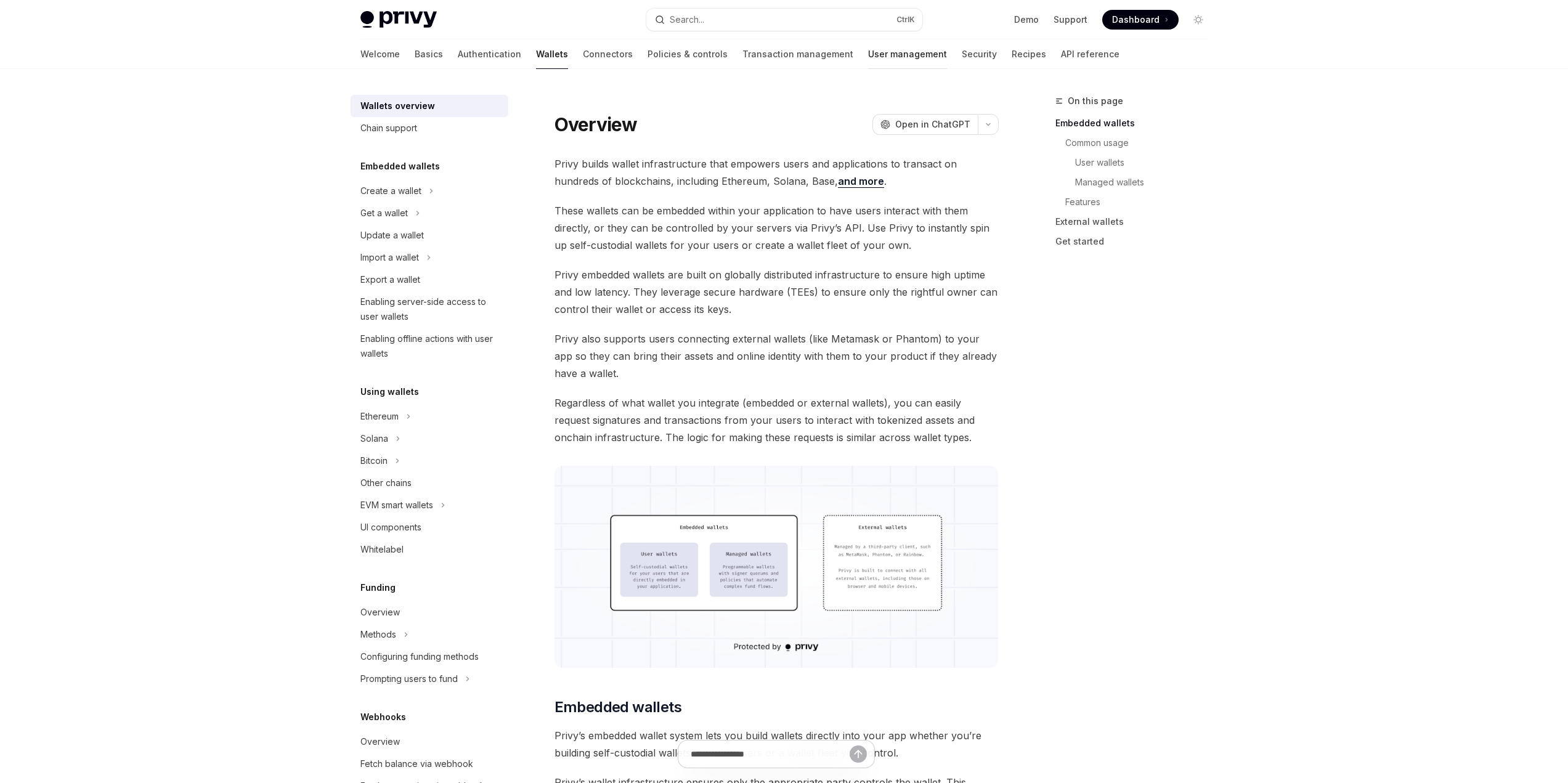
click at [868, 56] on link "User management" at bounding box center [908, 54] width 79 height 30
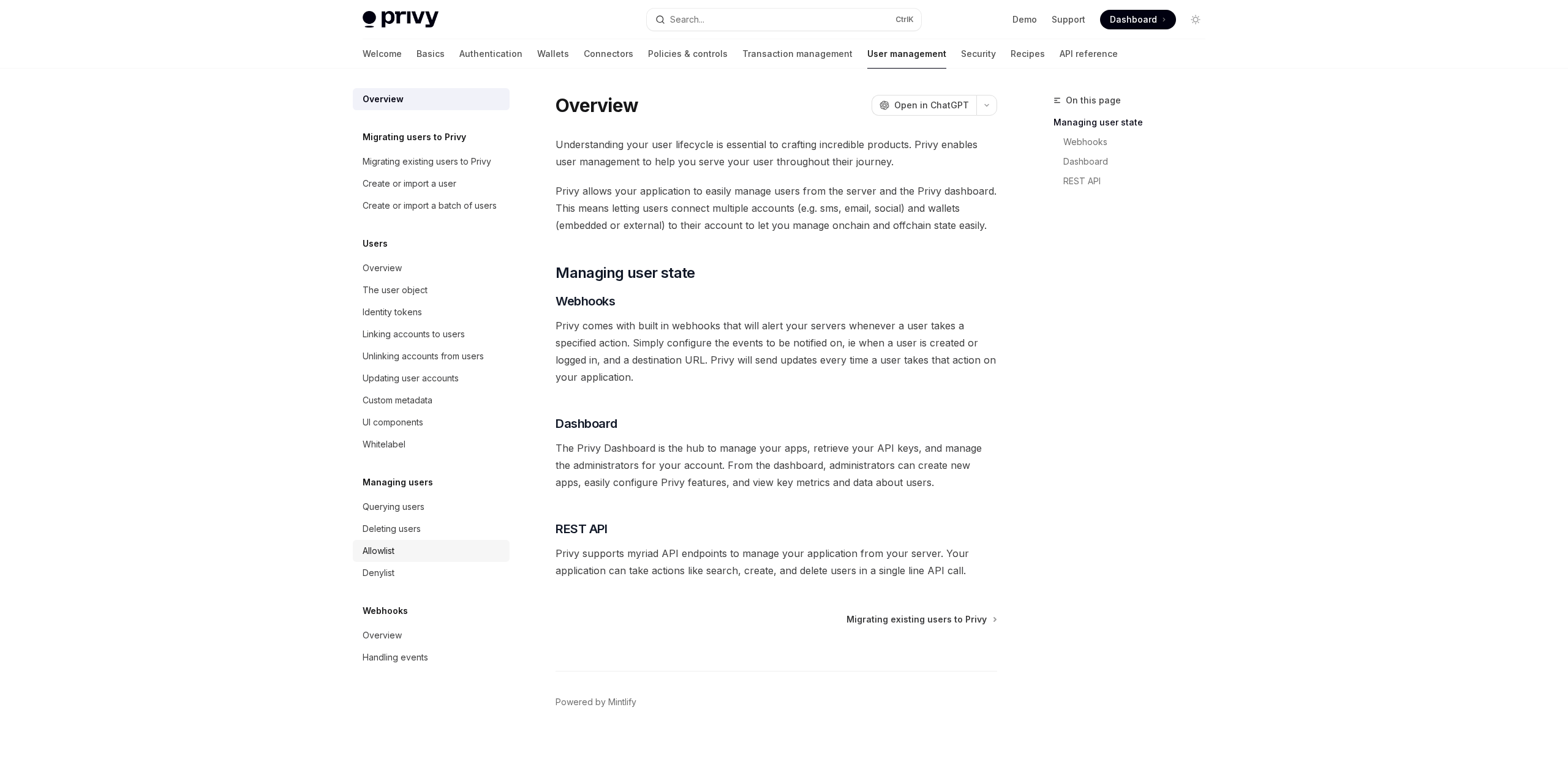
click at [394, 548] on div "Allowlist" at bounding box center [378, 550] width 32 height 15
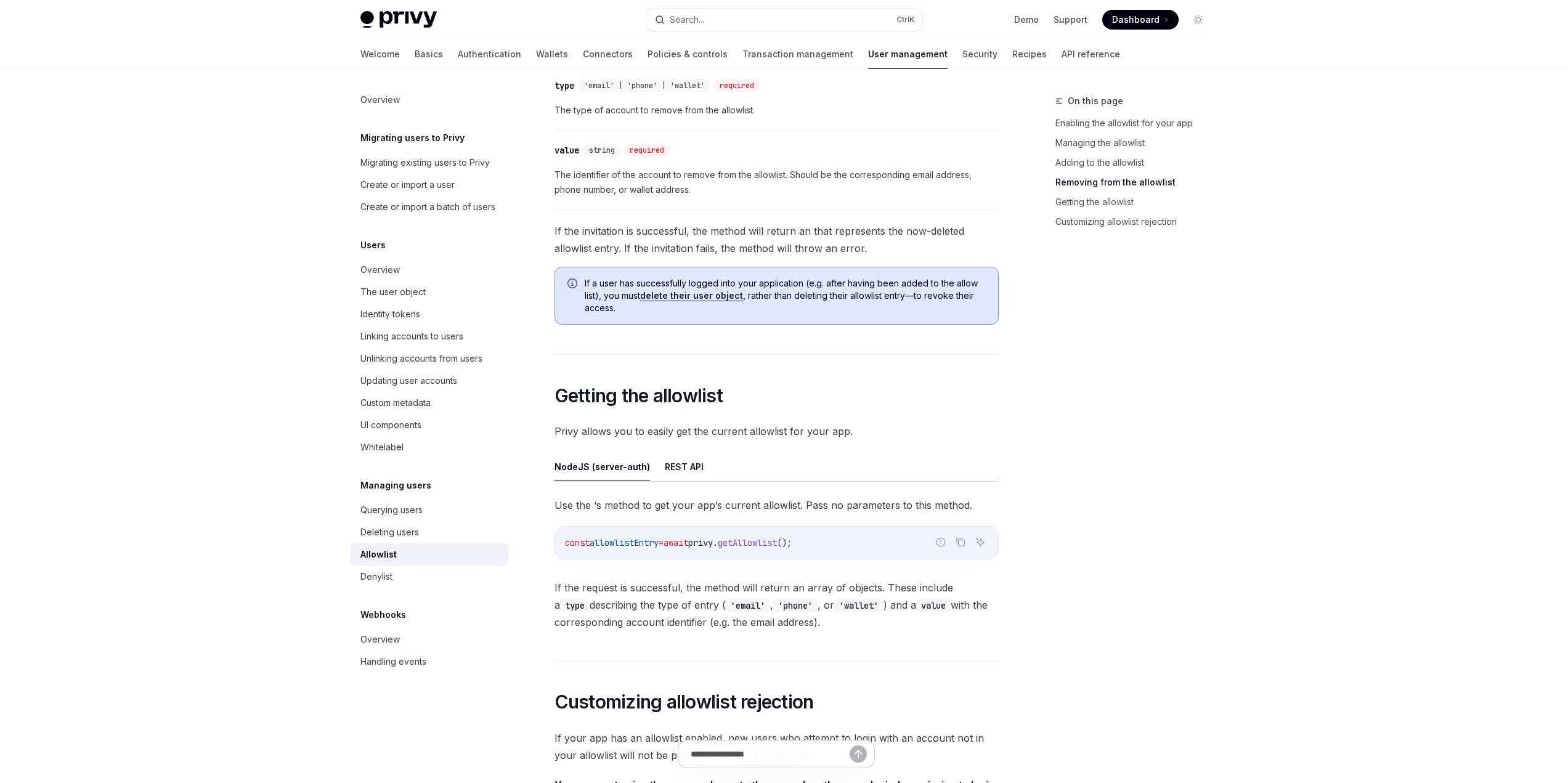
scroll to position [1911, 0]
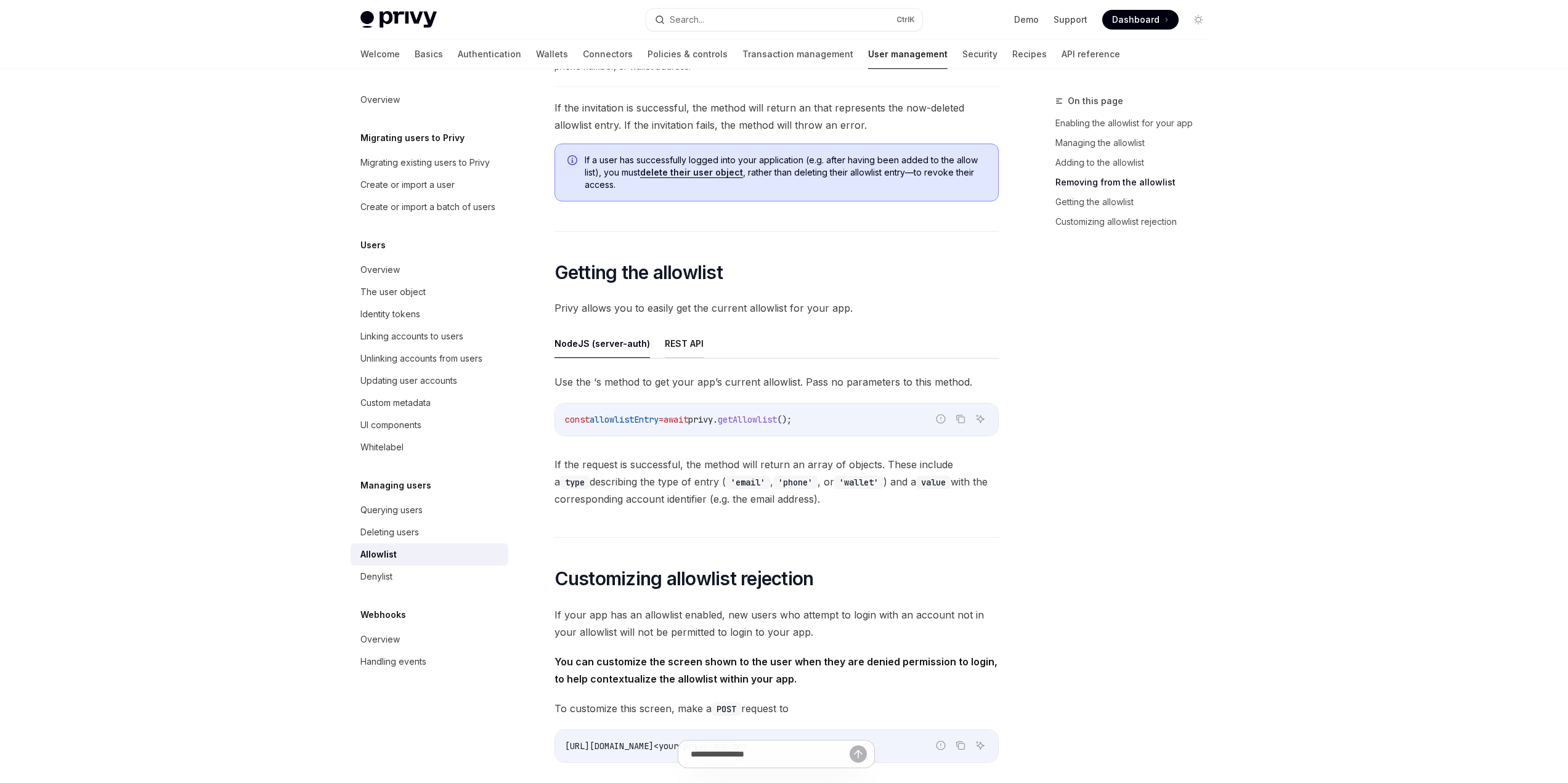
click at [665, 341] on button "REST API" at bounding box center [684, 343] width 39 height 29
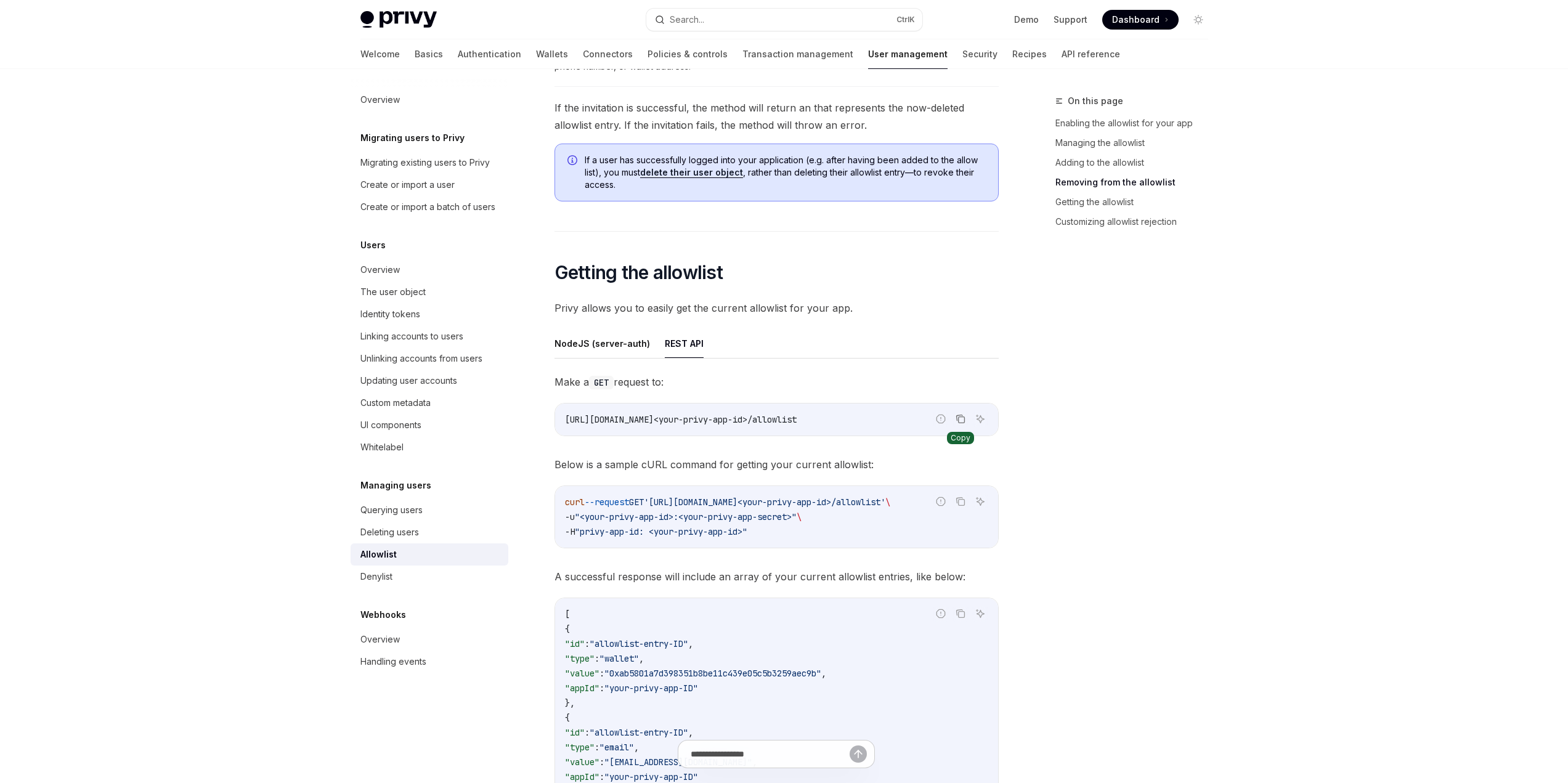
click at [963, 419] on icon "Copy the contents from the code block" at bounding box center [961, 419] width 10 height 10
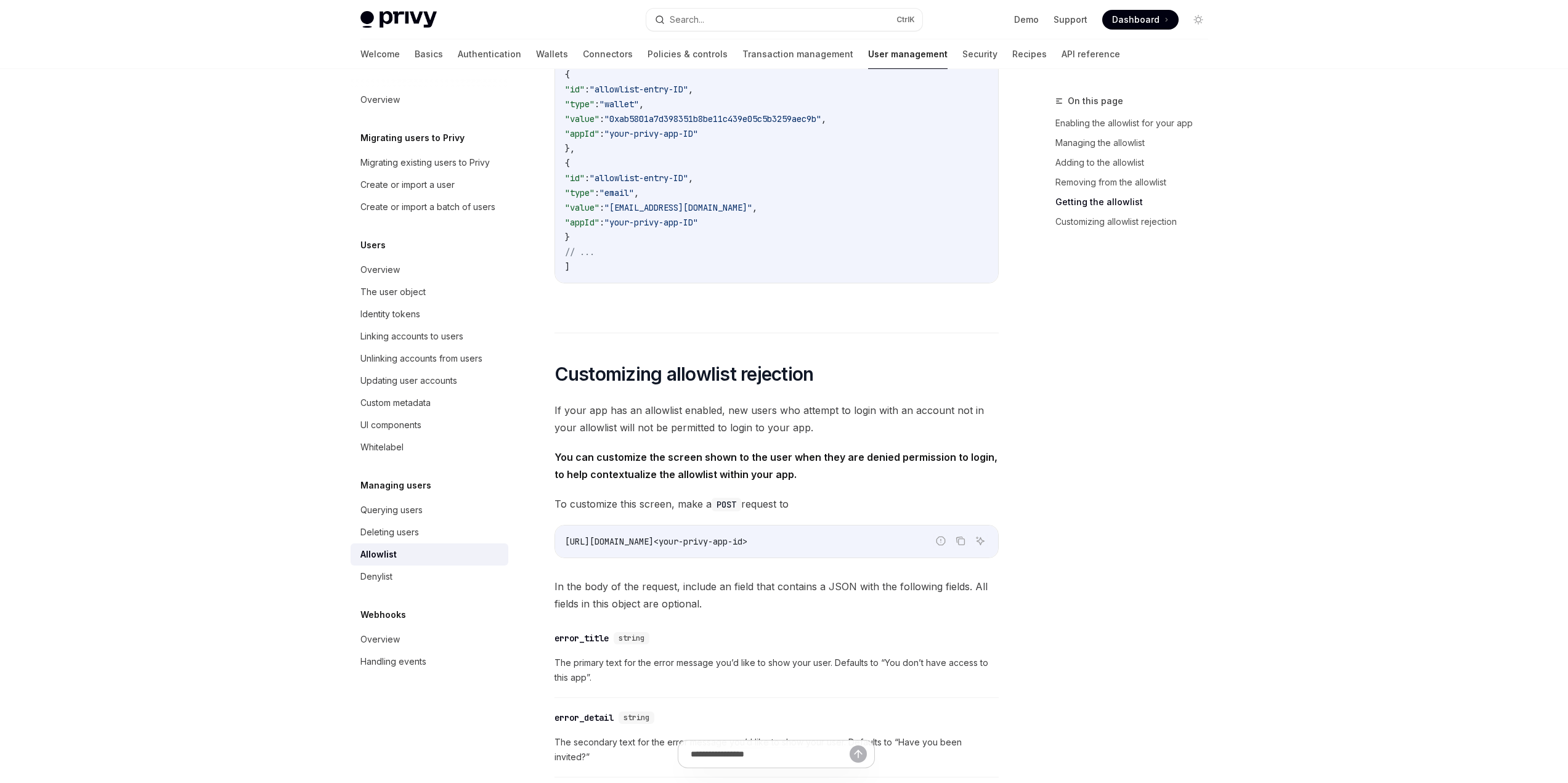
scroll to position [2157, 0]
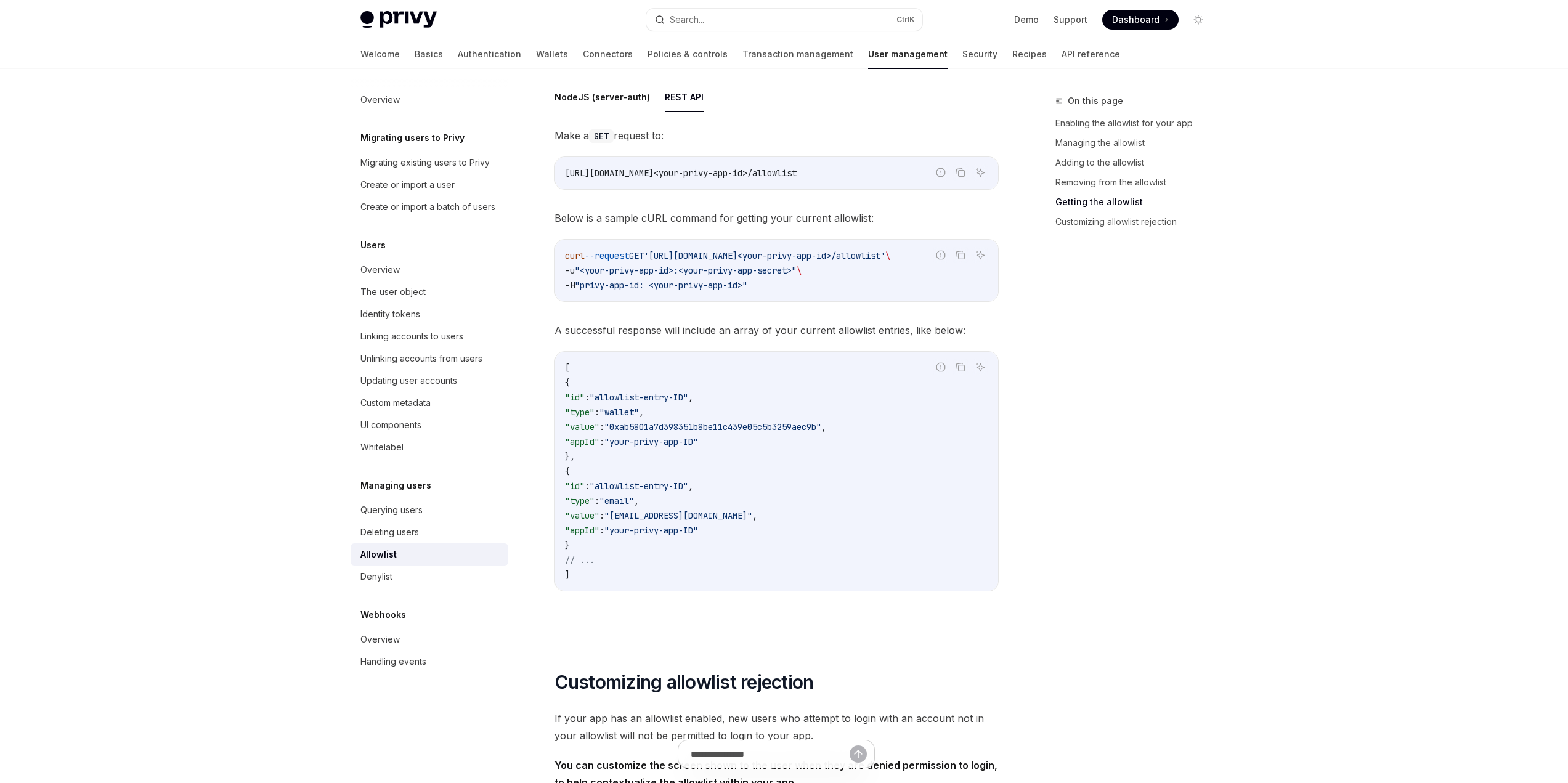
drag, startPoint x: 673, startPoint y: 173, endPoint x: 550, endPoint y: 173, distance: 123.0
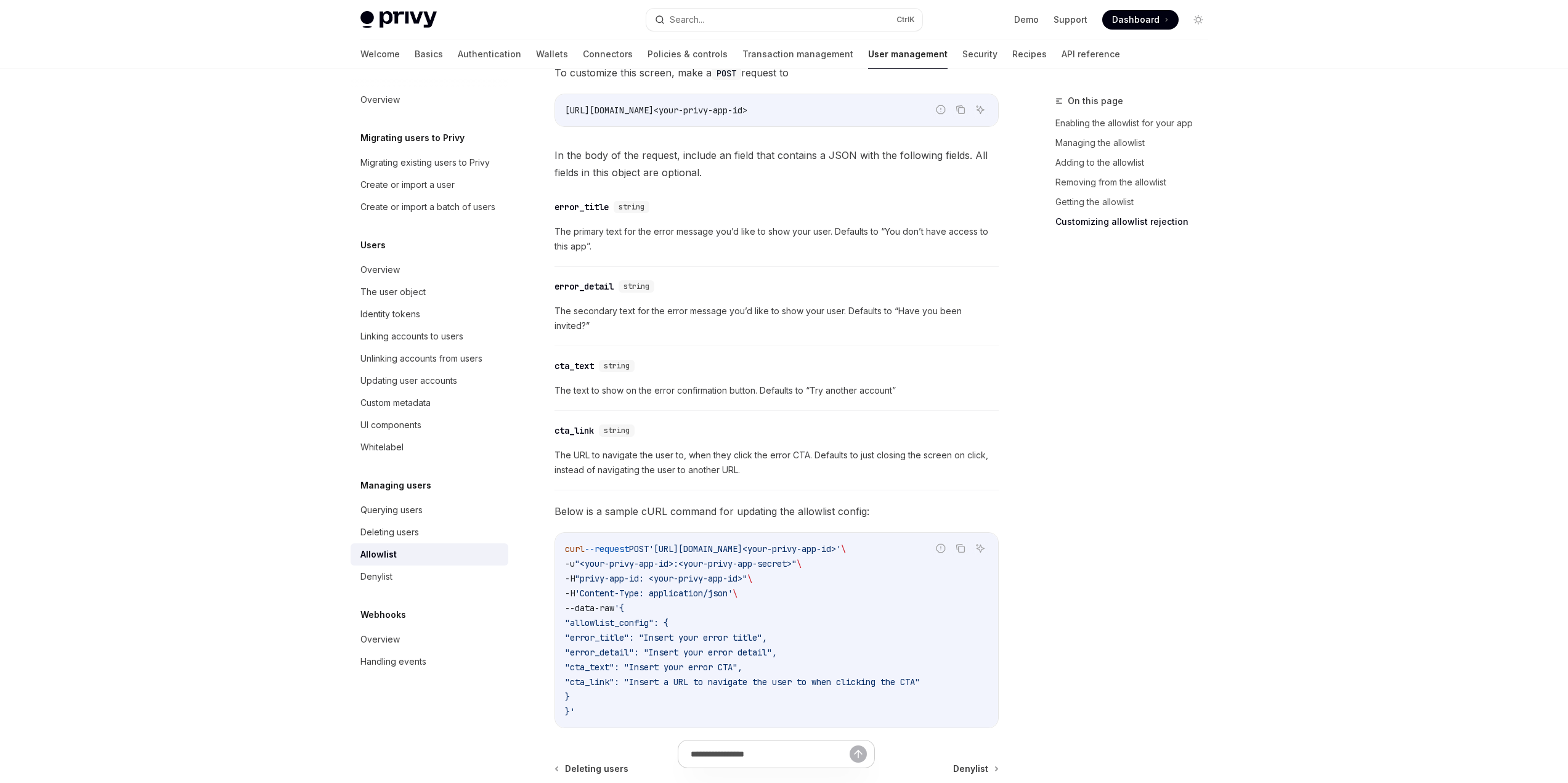
scroll to position [3031, 0]
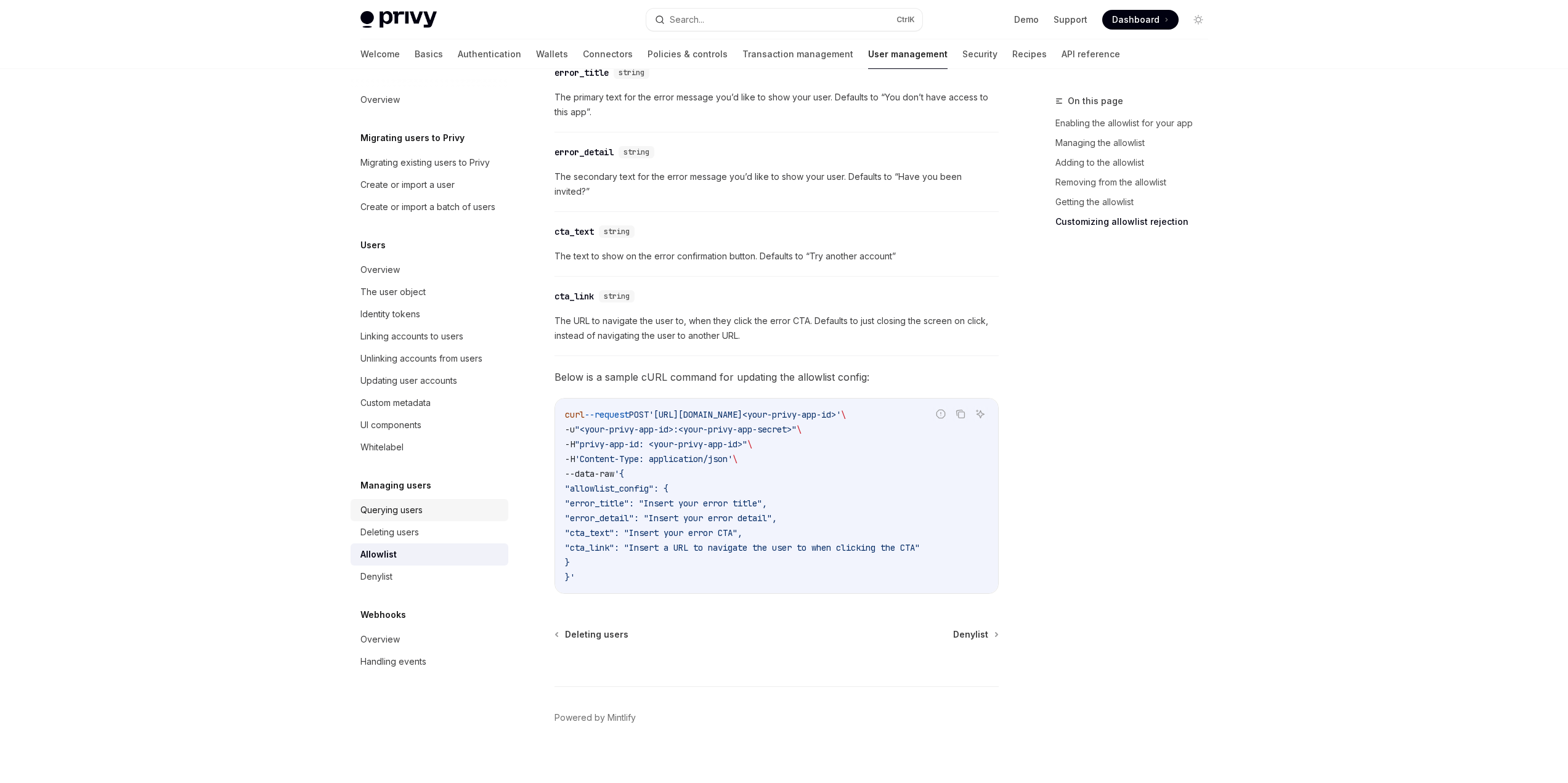
click at [404, 508] on div "Querying users" at bounding box center [392, 510] width 62 height 15
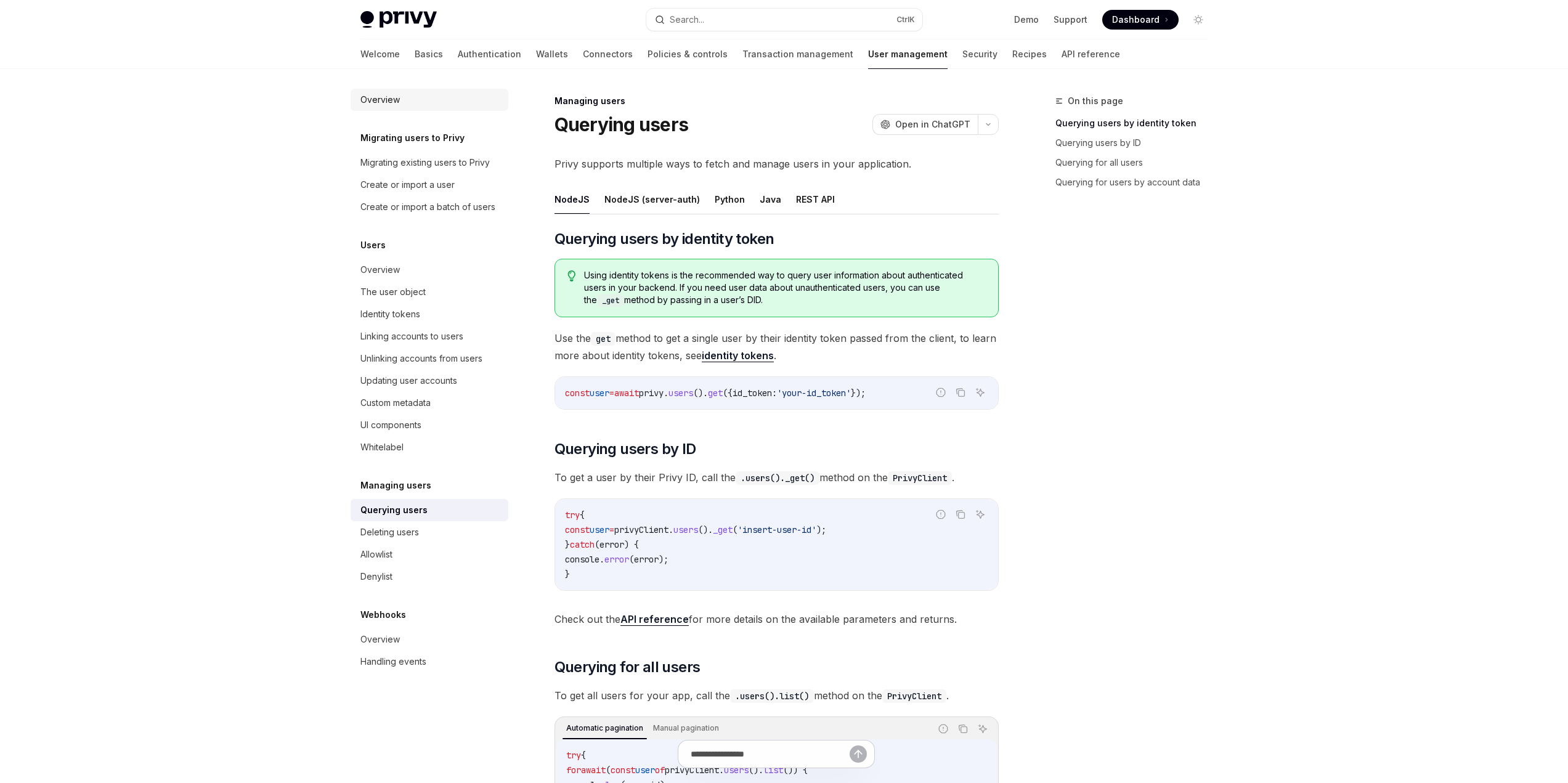
click at [386, 101] on div "Overview" at bounding box center [381, 99] width 39 height 15
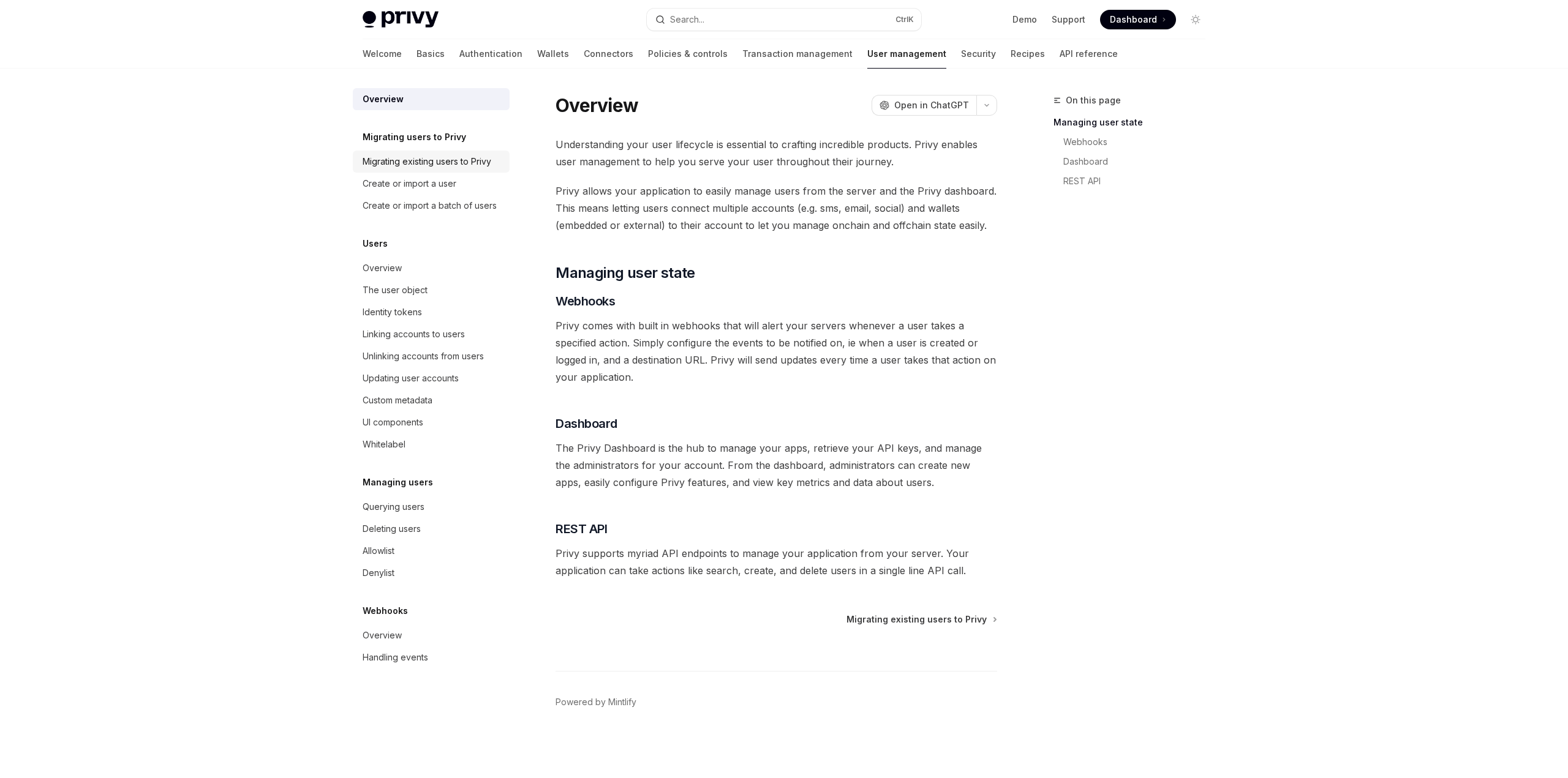
click at [413, 163] on div "Migrating existing users to Privy" at bounding box center [427, 161] width 129 height 15
type textarea "*"
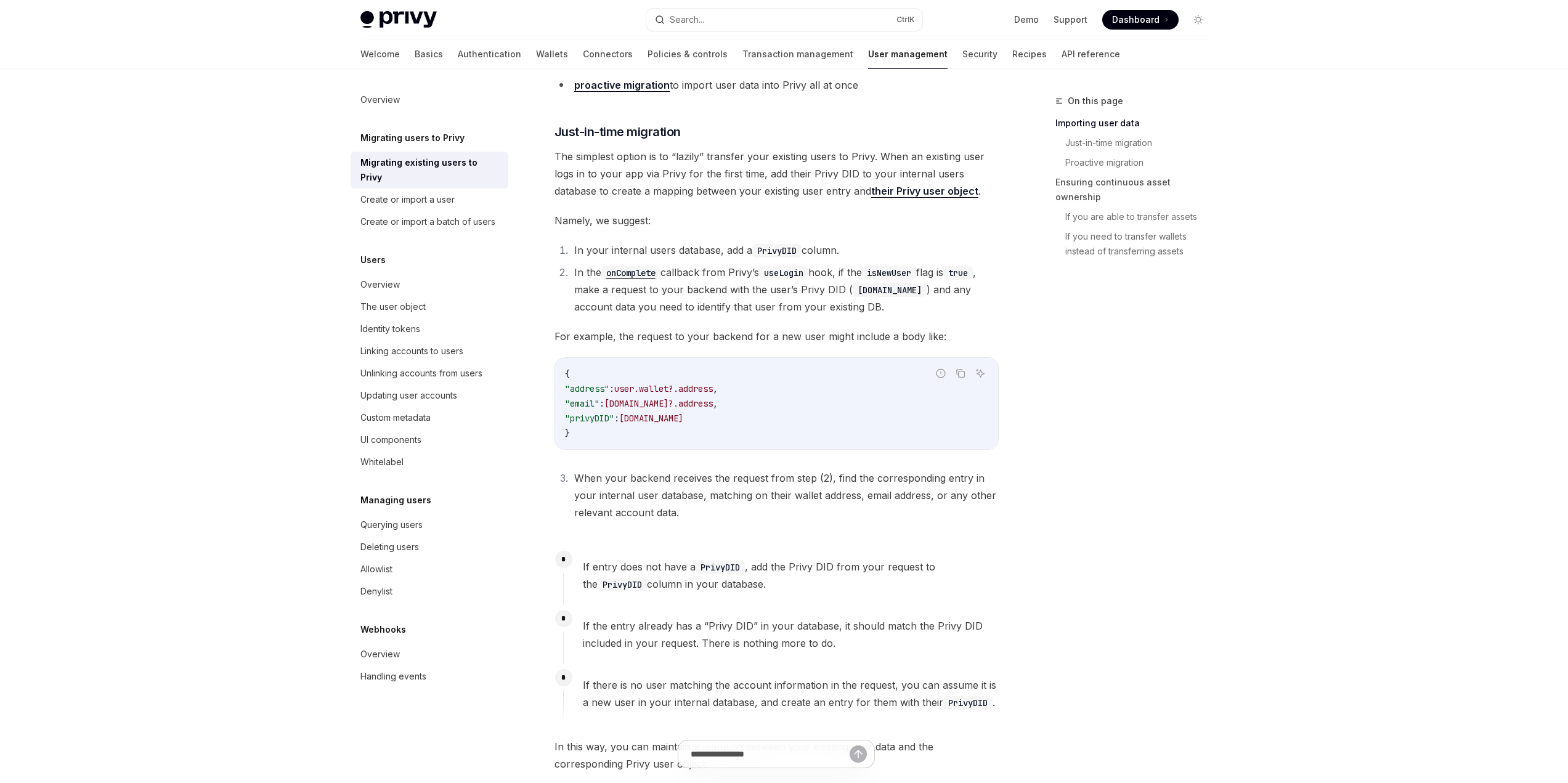
scroll to position [308, 0]
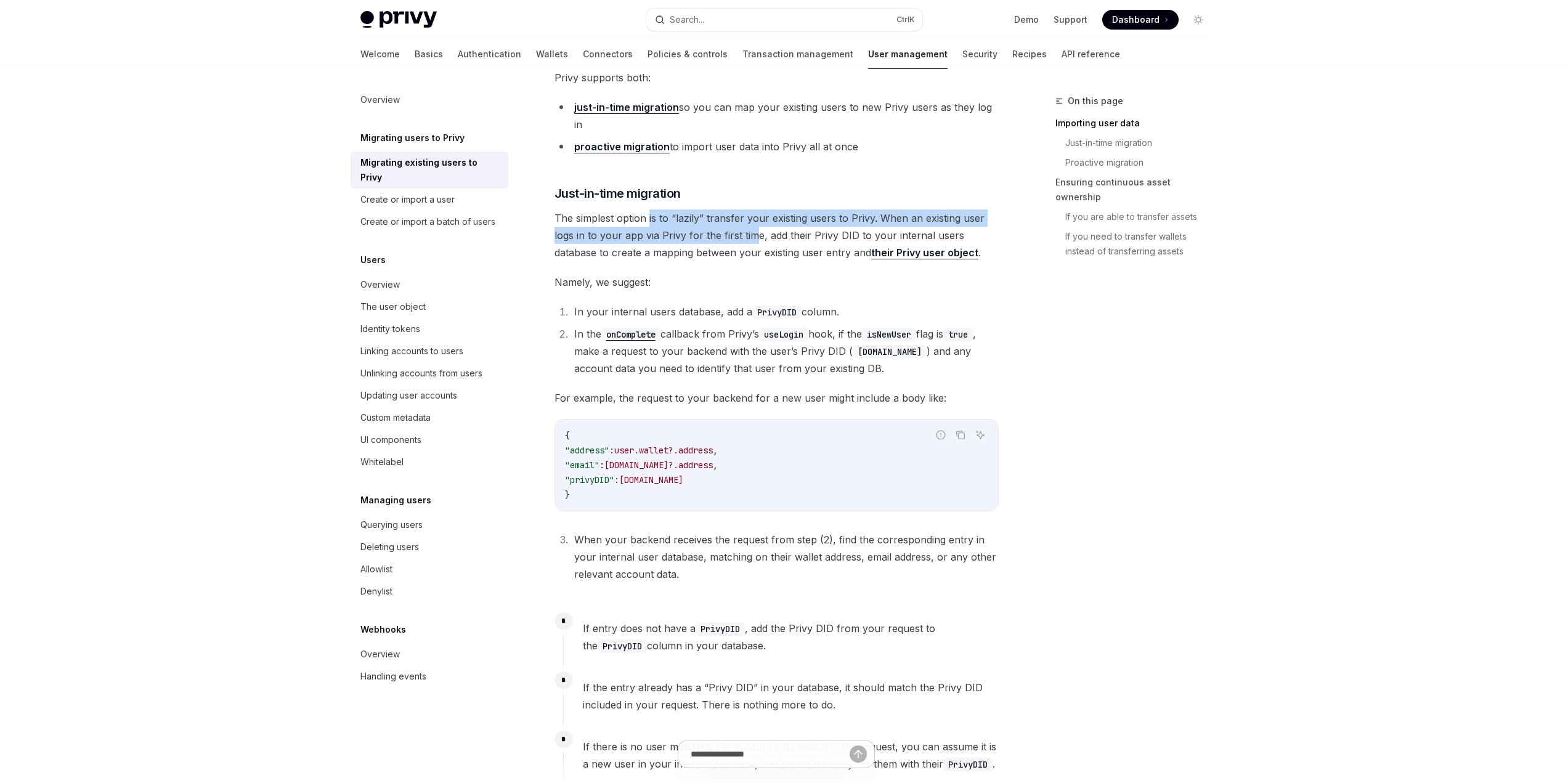
drag, startPoint x: 648, startPoint y: 204, endPoint x: 751, endPoint y: 218, distance: 103.9
click at [751, 218] on span "The simplest option is to “lazily” transfer your existing users to Privy. When …" at bounding box center [777, 235] width 444 height 51
drag, startPoint x: 752, startPoint y: 239, endPoint x: 789, endPoint y: 242, distance: 37.1
click at [789, 242] on span "The simplest option is to “lazily” transfer your existing users to Privy. When …" at bounding box center [777, 235] width 444 height 51
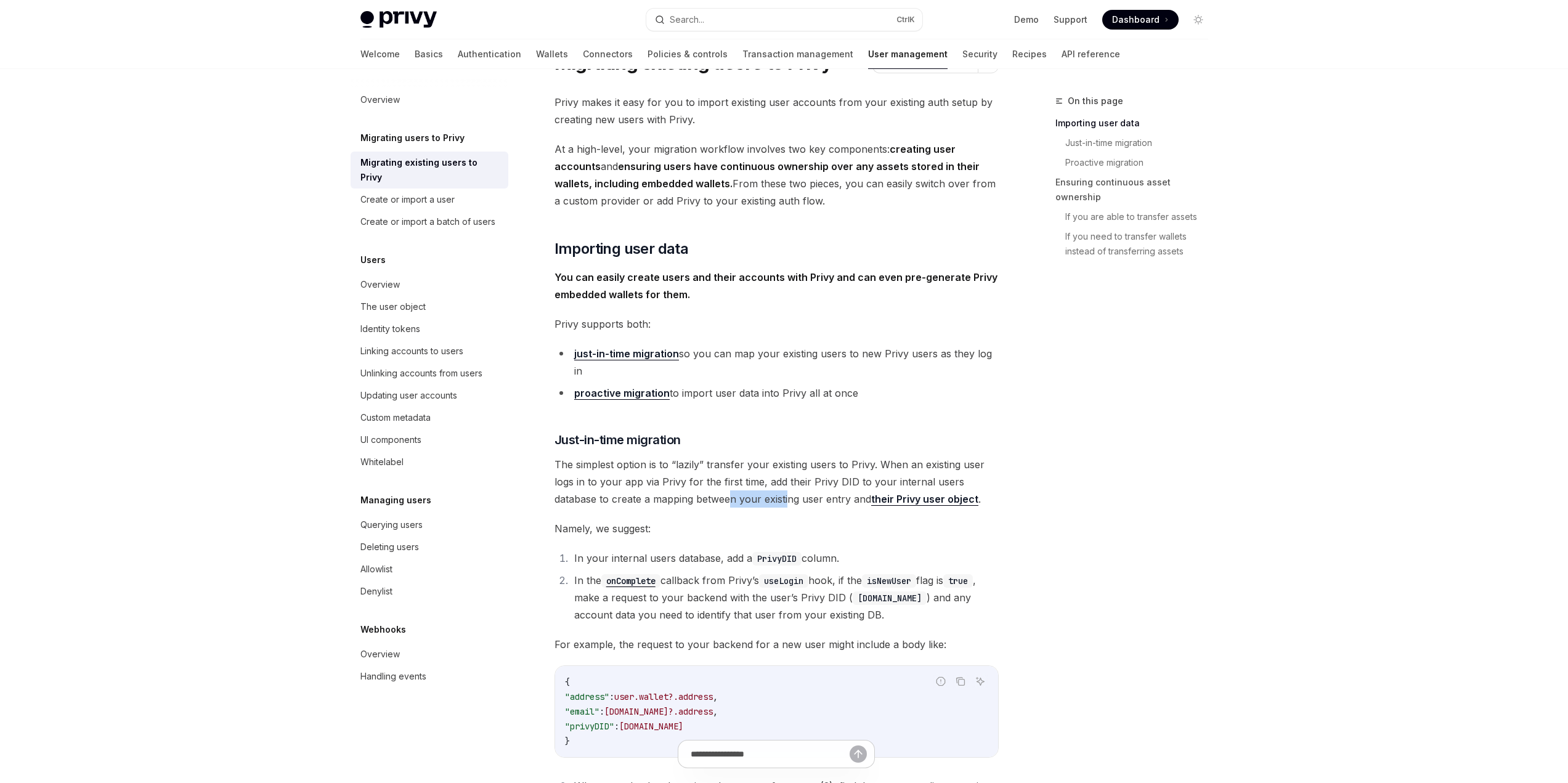
scroll to position [123, 0]
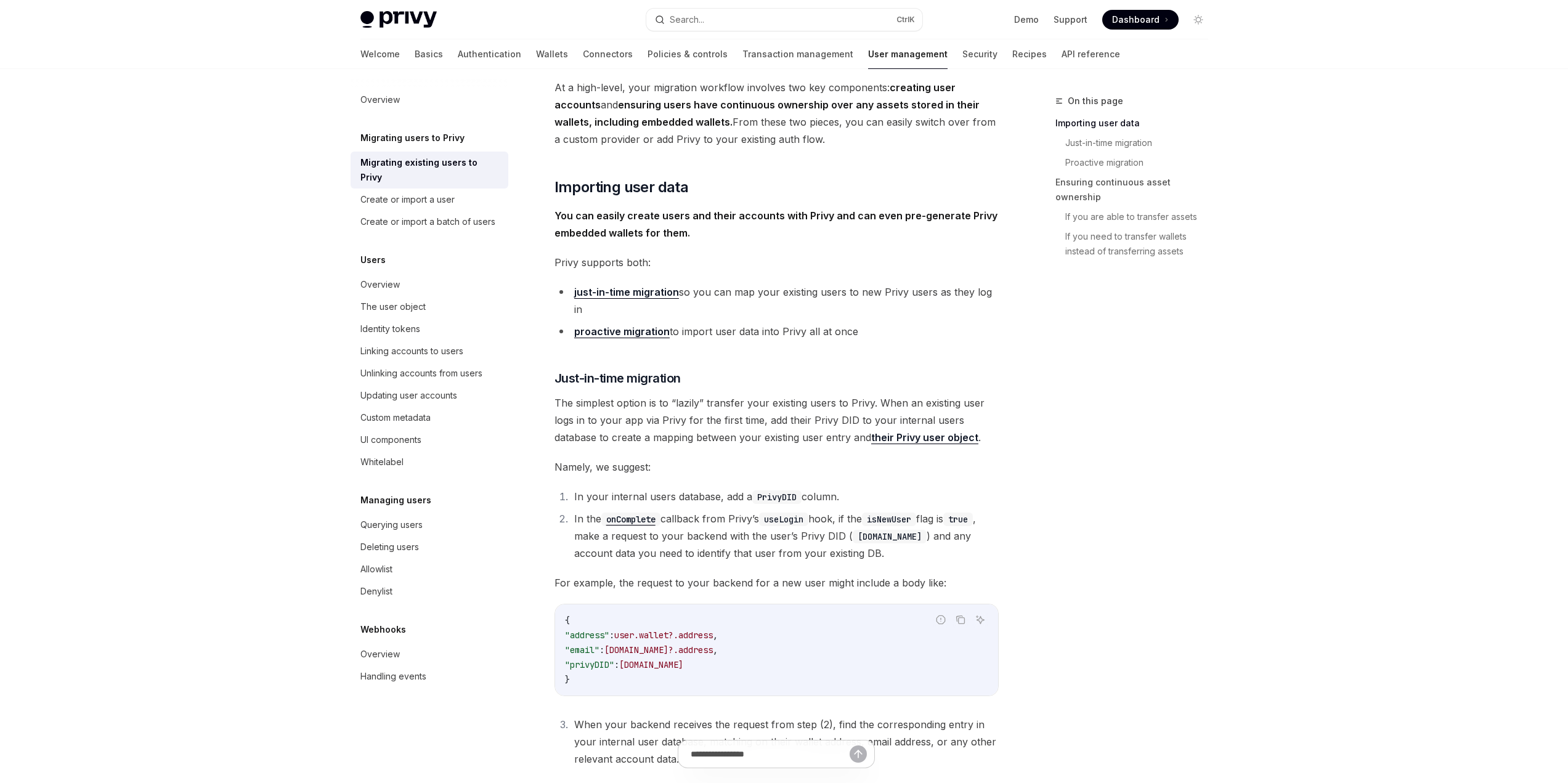
click at [424, 139] on h5 "Migrating users to Privy" at bounding box center [413, 137] width 104 height 15
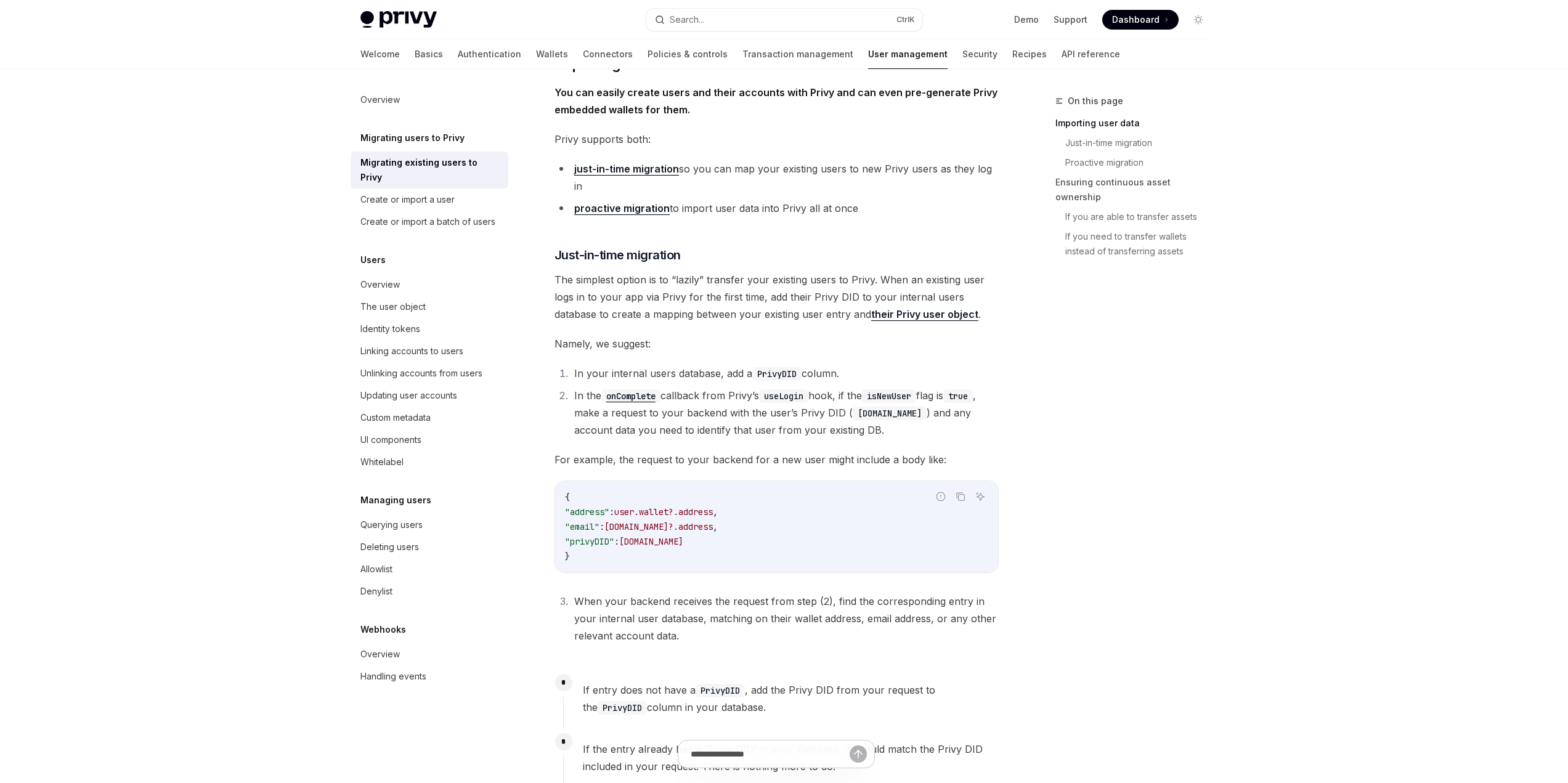
scroll to position [370, 0]
